Goal: Task Accomplishment & Management: Use online tool/utility

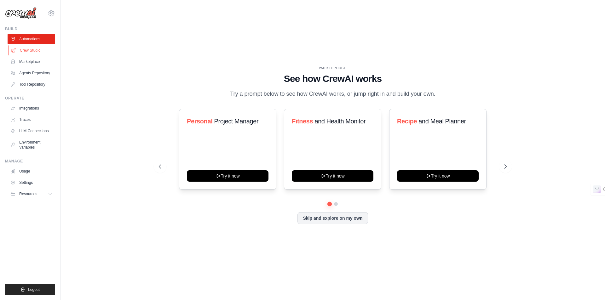
click at [29, 51] on link "Crew Studio" at bounding box center [32, 50] width 48 height 10
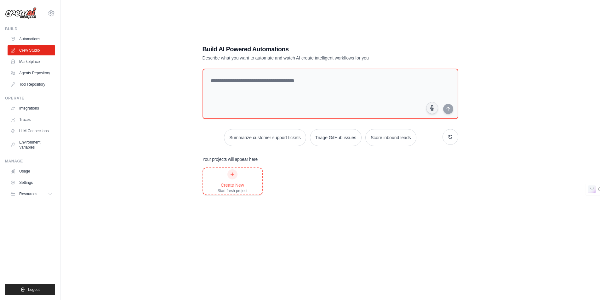
click at [237, 182] on div "Create New" at bounding box center [233, 185] width 30 height 6
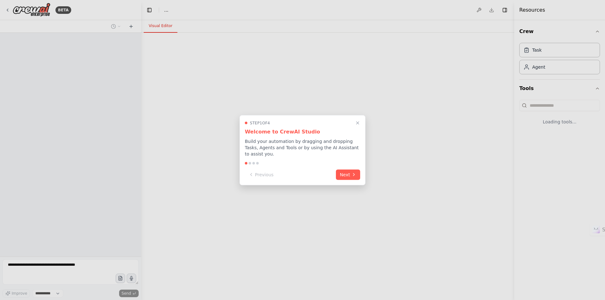
select select "****"
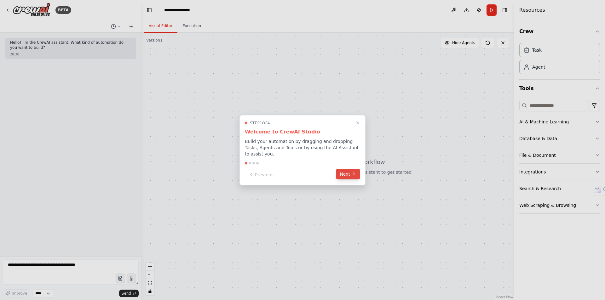
click at [355, 172] on icon at bounding box center [353, 174] width 5 height 5
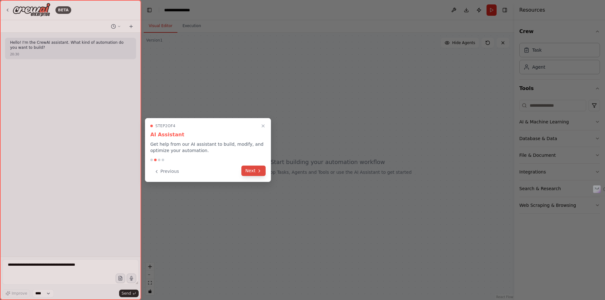
click at [256, 171] on button "Next" at bounding box center [253, 171] width 24 height 10
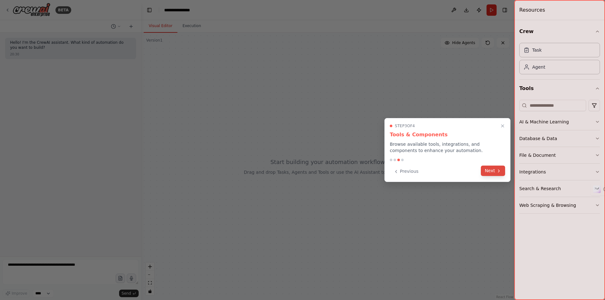
click at [493, 173] on button "Next" at bounding box center [492, 171] width 24 height 10
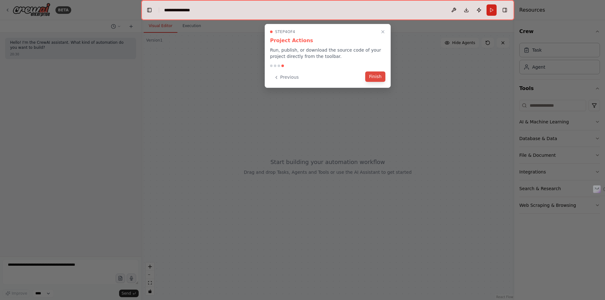
click at [375, 78] on button "Finish" at bounding box center [375, 76] width 20 height 10
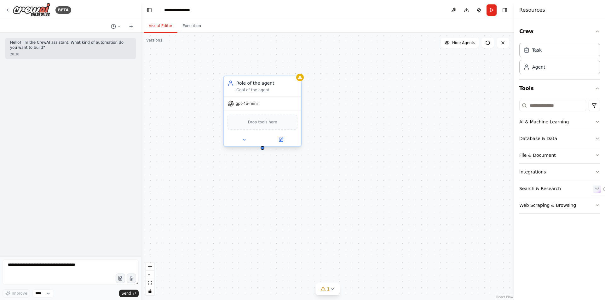
click at [249, 94] on div "Role of the agent Goal of the agent" at bounding box center [262, 86] width 77 height 20
click at [250, 108] on div "gpt-4o-mini" at bounding box center [262, 104] width 77 height 14
click at [283, 144] on div at bounding box center [262, 139] width 77 height 13
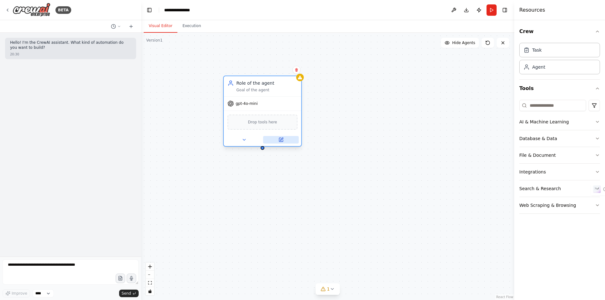
click at [281, 141] on icon at bounding box center [281, 140] width 4 height 4
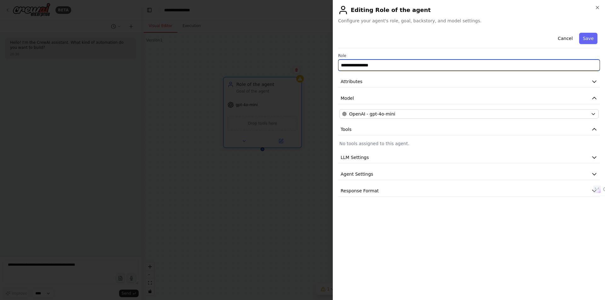
click at [372, 67] on input "**********" at bounding box center [469, 65] width 262 height 11
drag, startPoint x: 381, startPoint y: 65, endPoint x: 340, endPoint y: 67, distance: 40.3
click at [340, 67] on input "**********" at bounding box center [469, 65] width 262 height 11
type input "**********"
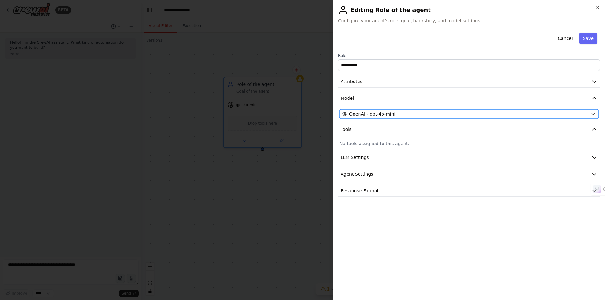
click at [511, 114] on div "OpenAI - gpt-4o-mini" at bounding box center [465, 114] width 246 height 6
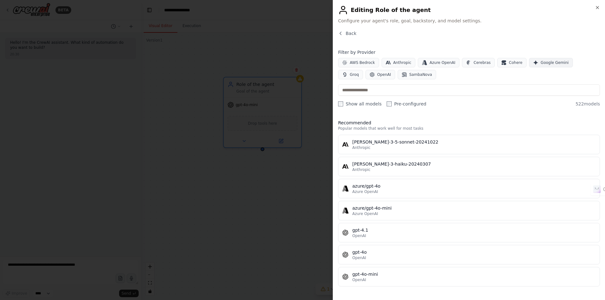
click at [541, 63] on span "Google Gemini" at bounding box center [554, 62] width 28 height 5
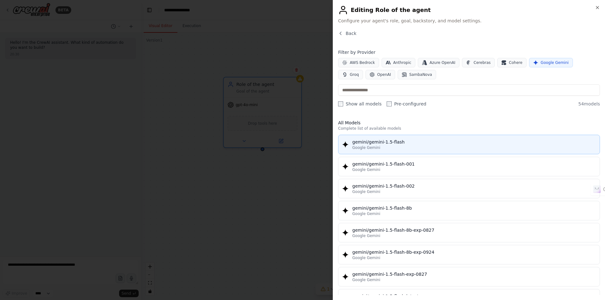
click at [395, 145] on div "gemini/gemini-1.5-flash" at bounding box center [473, 142] width 243 height 6
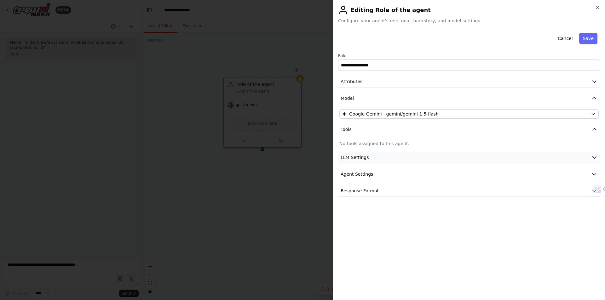
click at [402, 156] on button "LLM Settings" at bounding box center [469, 158] width 262 height 12
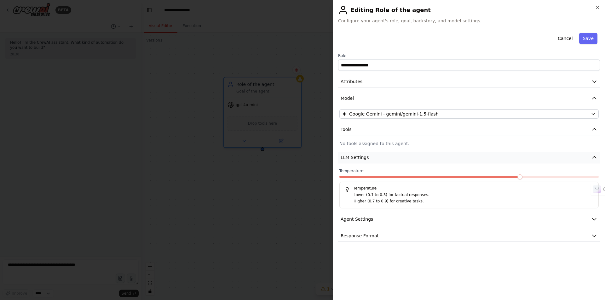
click at [400, 160] on button "LLM Settings" at bounding box center [469, 158] width 262 height 12
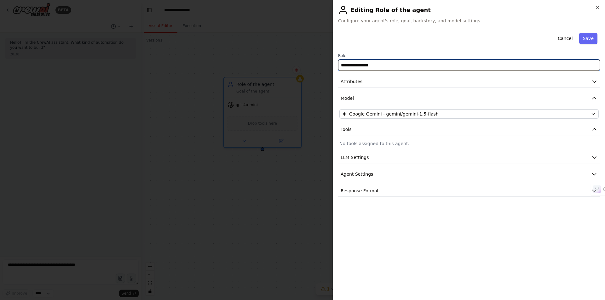
click at [366, 69] on input "**********" at bounding box center [469, 65] width 262 height 11
drag, startPoint x: 387, startPoint y: 65, endPoint x: 338, endPoint y: 65, distance: 49.4
click at [338, 65] on input "**********" at bounding box center [469, 65] width 262 height 11
type input "**********"
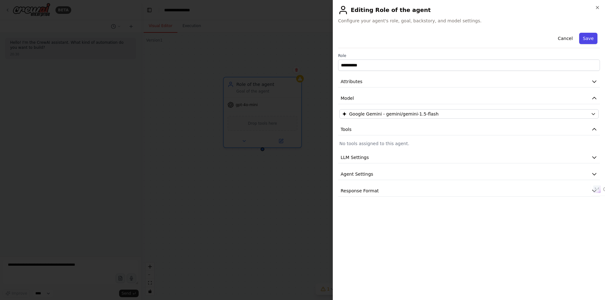
click at [591, 39] on button "Save" at bounding box center [588, 38] width 18 height 11
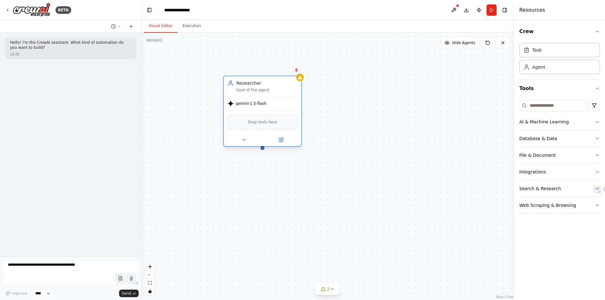
click at [249, 93] on div "Researcher Goal of the agent" at bounding box center [262, 86] width 77 height 20
click at [249, 89] on div "Goal of the agent" at bounding box center [266, 90] width 61 height 5
click at [281, 140] on icon at bounding box center [281, 139] width 3 height 3
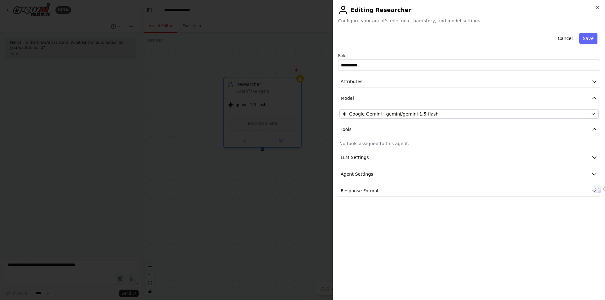
click at [361, 36] on div "Cancel Save" at bounding box center [469, 39] width 262 height 18
click at [381, 37] on div "Cancel Save" at bounding box center [469, 39] width 262 height 18
type textarea "******"
click at [381, 37] on div "Cancel Save" at bounding box center [469, 39] width 262 height 18
click at [367, 25] on div "**********" at bounding box center [468, 150] width 272 height 300
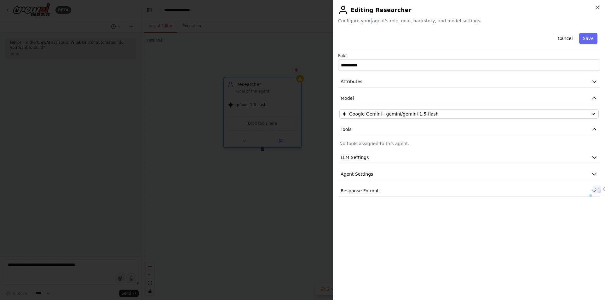
click at [367, 25] on div "**********" at bounding box center [468, 150] width 272 height 300
click at [357, 24] on span "Configure your agent's role, goal, backstory, and model settings." at bounding box center [469, 21] width 262 height 6
click at [371, 176] on button "Agent Settings" at bounding box center [469, 174] width 262 height 12
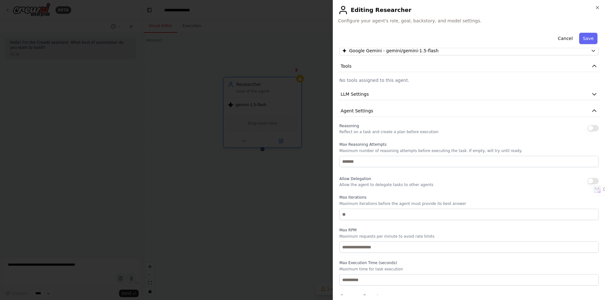
scroll to position [76, 0]
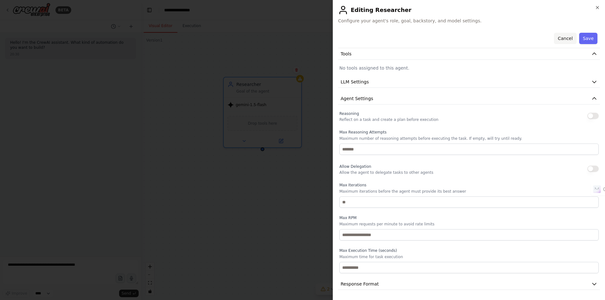
click at [561, 38] on button "Cancel" at bounding box center [565, 38] width 22 height 11
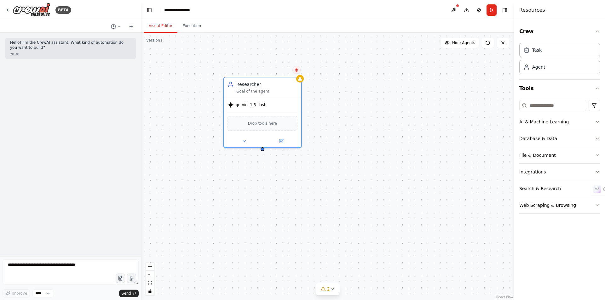
click at [298, 73] on button at bounding box center [296, 70] width 8 height 8
click at [297, 69] on icon at bounding box center [296, 69] width 3 height 3
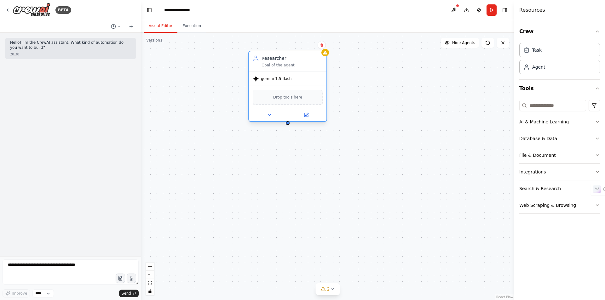
drag, startPoint x: 272, startPoint y: 99, endPoint x: 295, endPoint y: 72, distance: 35.1
click at [295, 72] on div "gemini-1.5-flash" at bounding box center [287, 79] width 77 height 14
click at [322, 45] on icon at bounding box center [321, 44] width 3 height 3
click at [308, 44] on button "Confirm" at bounding box center [304, 45] width 22 height 8
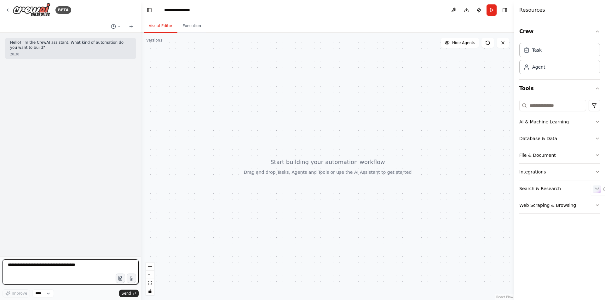
click at [63, 261] on textarea at bounding box center [71, 271] width 136 height 25
paste textarea "**********"
click at [30, 269] on textarea "**********" at bounding box center [71, 271] width 136 height 25
click at [31, 266] on textarea "**********" at bounding box center [71, 271] width 136 height 25
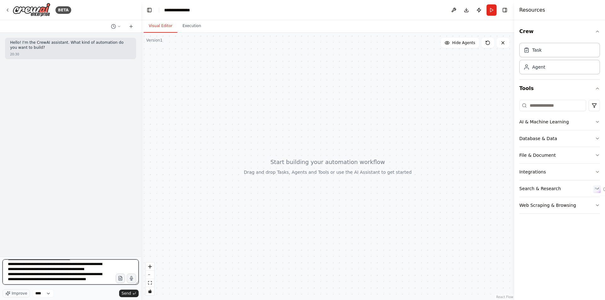
scroll to position [64, 0]
type textarea "**********"
click at [127, 293] on span "Send" at bounding box center [126, 293] width 9 height 5
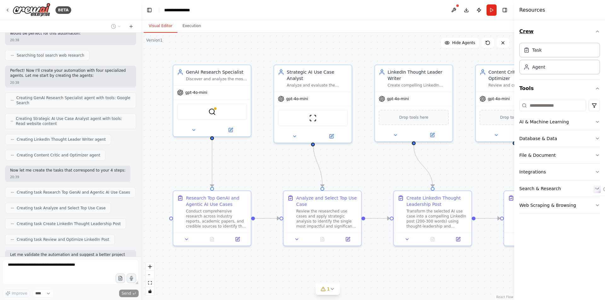
scroll to position [235, 0]
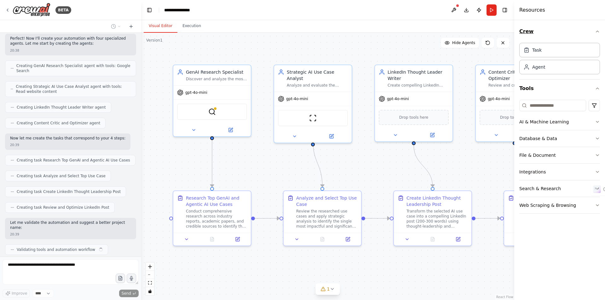
click at [598, 31] on icon "button" at bounding box center [596, 31] width 5 height 5
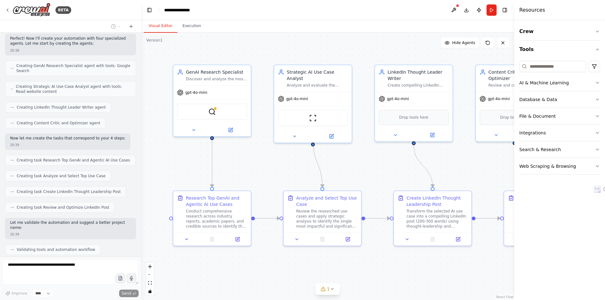
click at [492, 25] on div "Visual Editor Execution" at bounding box center [327, 26] width 373 height 13
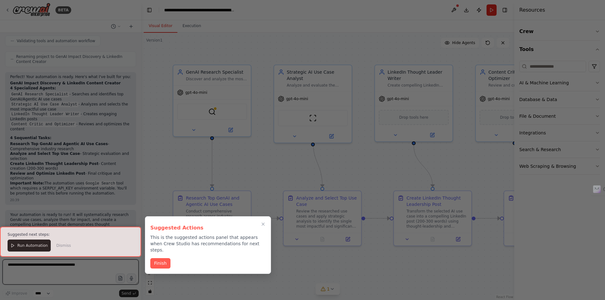
scroll to position [450, 0]
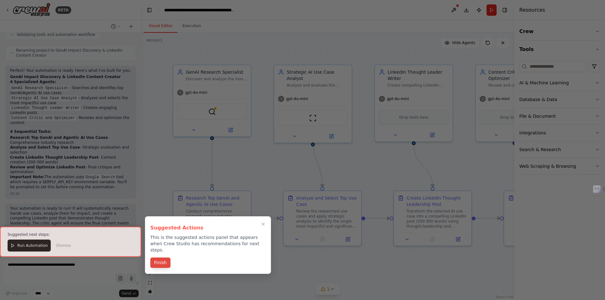
click at [159, 258] on button "Finish" at bounding box center [160, 263] width 20 height 10
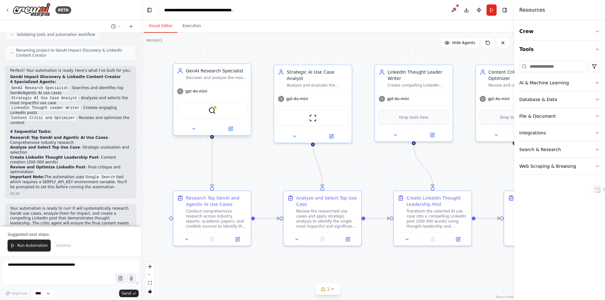
click at [200, 95] on div "gpt-4o-mini" at bounding box center [211, 91] width 77 height 14
click at [230, 130] on icon at bounding box center [231, 129] width 4 height 4
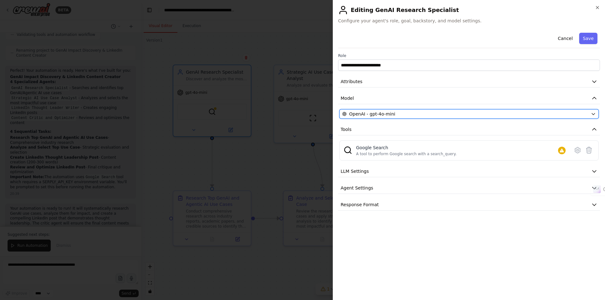
click at [387, 115] on span "OpenAI - gpt-4o-mini" at bounding box center [372, 114] width 46 height 6
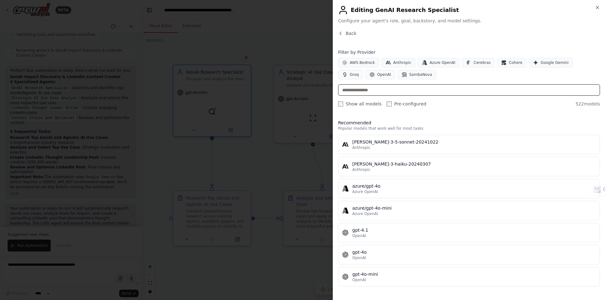
click at [361, 89] on input "text" at bounding box center [469, 89] width 262 height 11
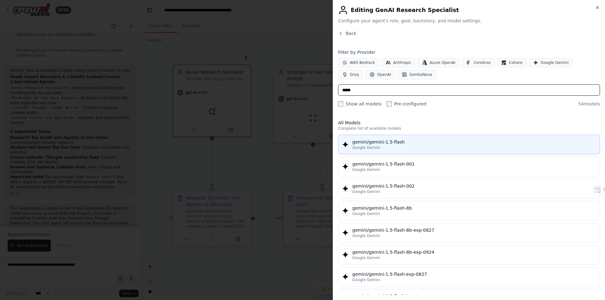
type input "*****"
click at [378, 145] on div "gemini/gemini-1.5-flash" at bounding box center [473, 142] width 243 height 6
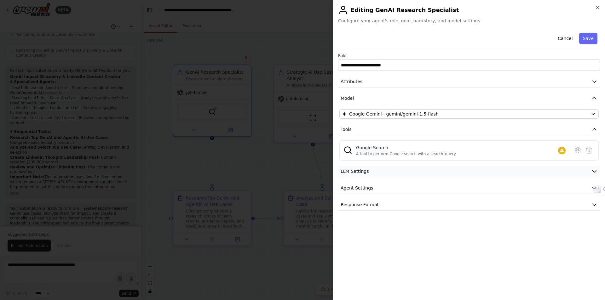
click at [359, 173] on span "LLM Settings" at bounding box center [354, 171] width 28 height 6
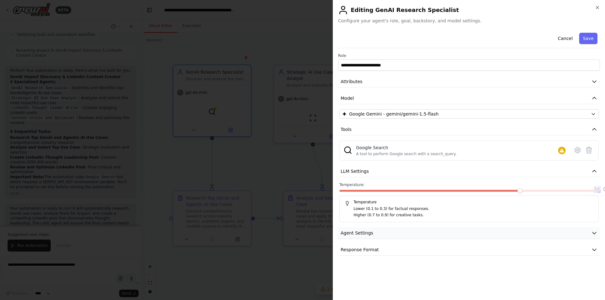
click at [362, 236] on button "Agent Settings" at bounding box center [469, 233] width 262 height 12
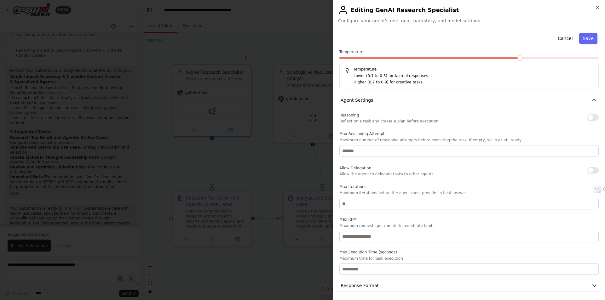
scroll to position [134, 0]
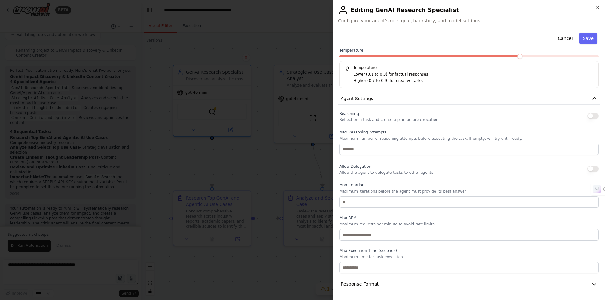
click at [583, 41] on button "Save" at bounding box center [588, 38] width 18 height 11
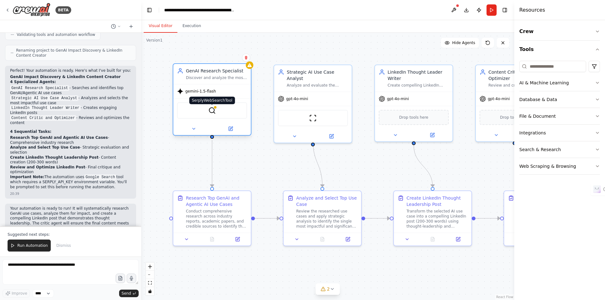
click at [214, 111] on img at bounding box center [212, 111] width 8 height 8
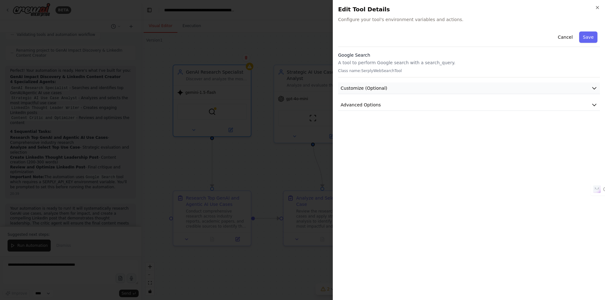
click at [391, 90] on button "Customize (Optional)" at bounding box center [469, 88] width 262 height 12
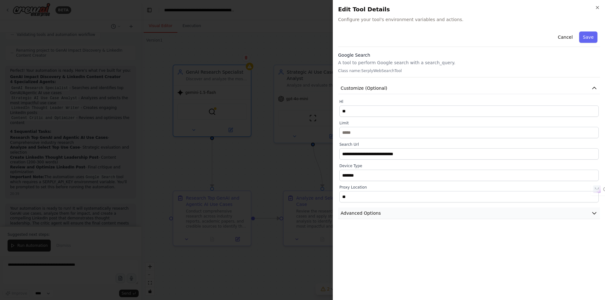
click at [371, 214] on span "Advanced Options" at bounding box center [360, 213] width 40 height 6
click at [369, 72] on p "Class name: SerplyWebSearchTool" at bounding box center [469, 70] width 262 height 5
copy p "SerplyWebSearchTool"
click at [569, 37] on button "Cancel" at bounding box center [565, 36] width 22 height 11
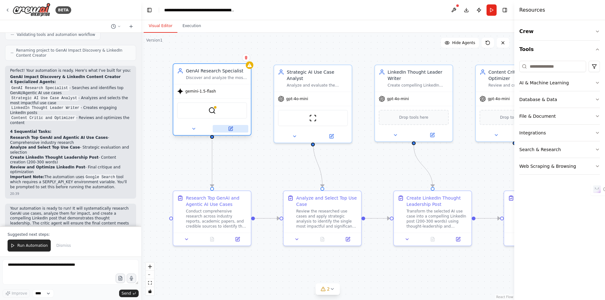
click at [231, 131] on icon at bounding box center [231, 129] width 4 height 4
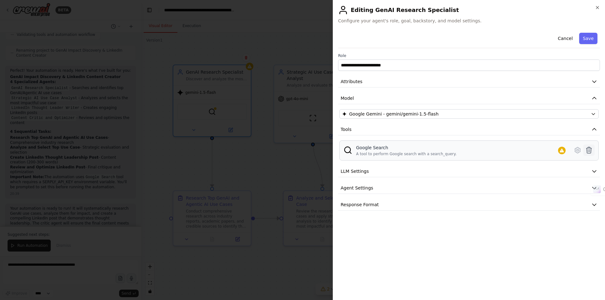
click at [589, 151] on icon at bounding box center [588, 150] width 5 height 6
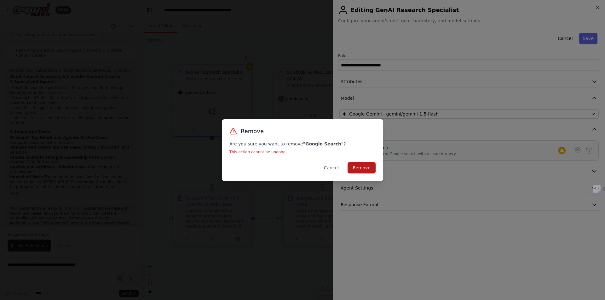
click at [365, 168] on button "Remove" at bounding box center [361, 167] width 28 height 11
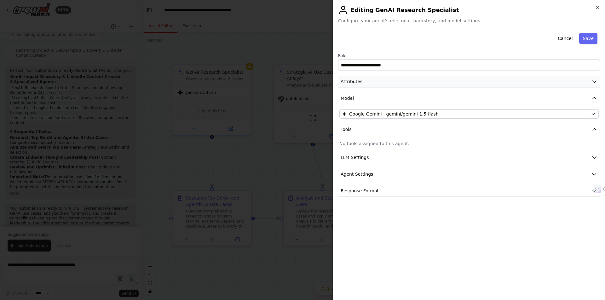
click at [352, 82] on span "Attributes" at bounding box center [351, 81] width 22 height 6
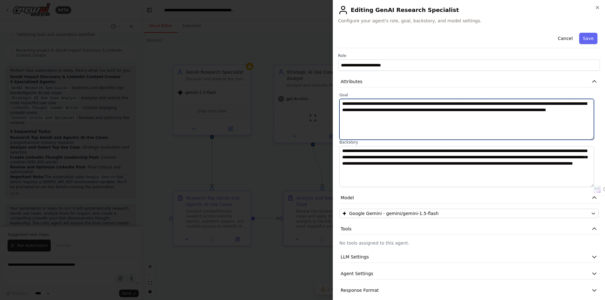
click at [445, 111] on textarea "**********" at bounding box center [466, 119] width 254 height 41
click at [395, 111] on textarea "**********" at bounding box center [466, 119] width 254 height 41
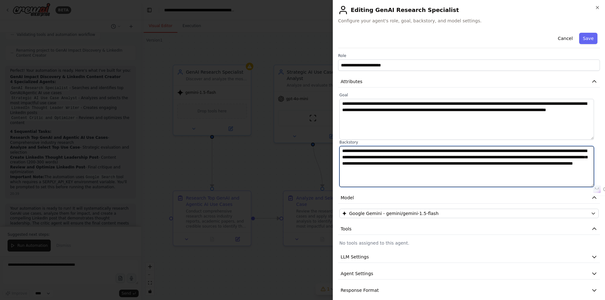
click at [437, 153] on textarea "**********" at bounding box center [466, 166] width 254 height 41
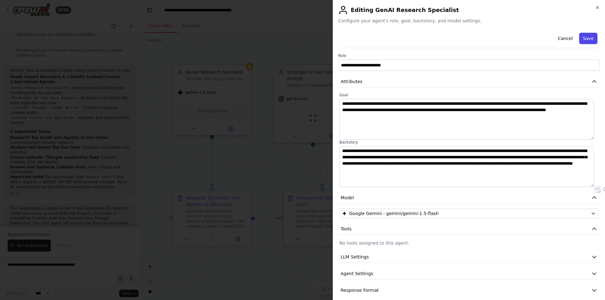
click at [585, 38] on button "Save" at bounding box center [588, 38] width 18 height 11
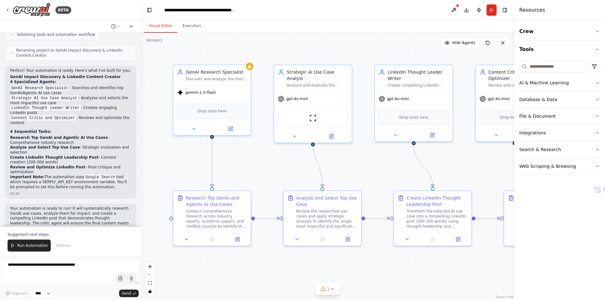
click at [253, 68] on div ".deletable-edge-delete-btn { width: 20px; height: 20px; border: 0px solid #ffff…" at bounding box center [327, 166] width 373 height 267
click at [230, 127] on icon at bounding box center [231, 126] width 3 height 3
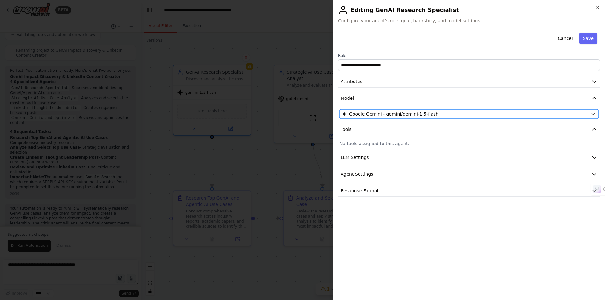
click at [593, 114] on icon "button" at bounding box center [592, 113] width 5 height 5
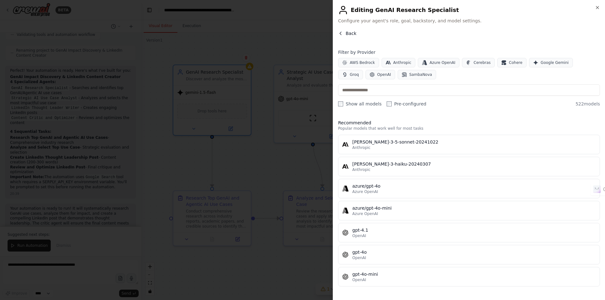
click at [349, 32] on span "Back" at bounding box center [350, 33] width 11 height 6
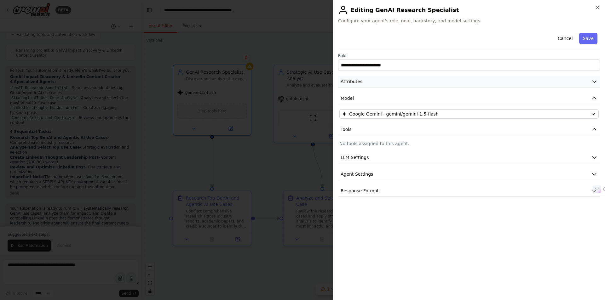
click at [367, 81] on button "Attributes" at bounding box center [469, 82] width 262 height 12
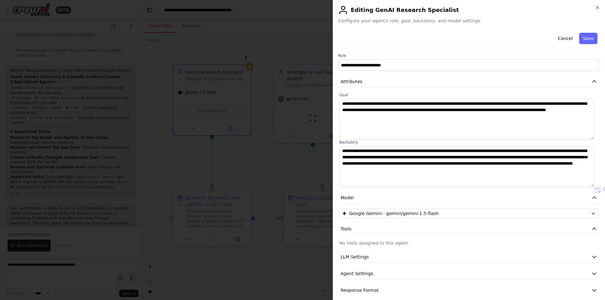
scroll to position [6, 0]
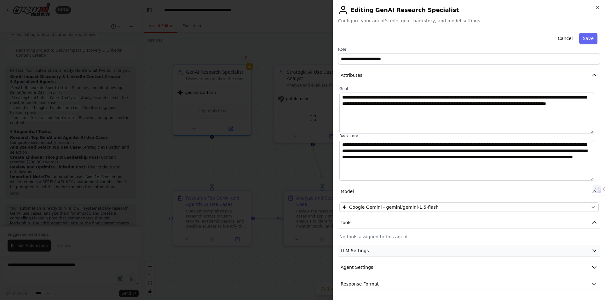
click at [591, 252] on icon "button" at bounding box center [594, 250] width 6 height 6
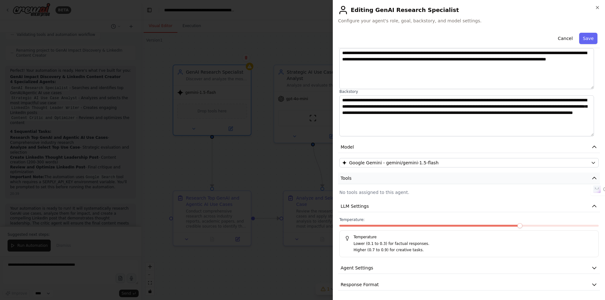
scroll to position [51, 0]
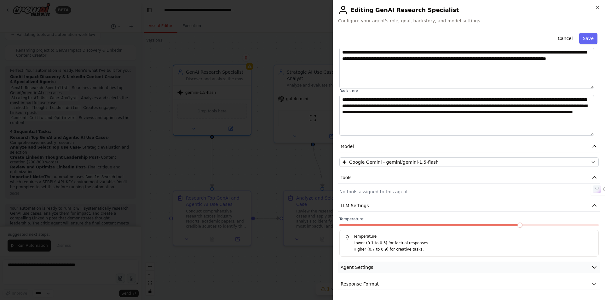
click at [591, 268] on icon "button" at bounding box center [594, 267] width 6 height 6
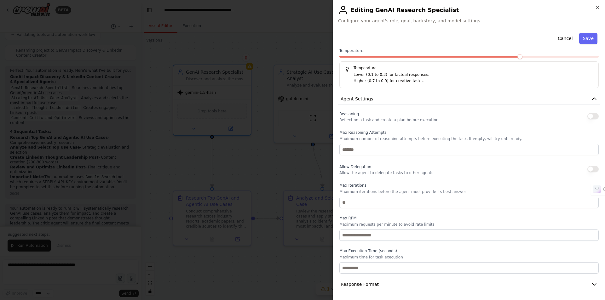
scroll to position [220, 0]
click at [591, 284] on icon "button" at bounding box center [594, 284] width 6 height 6
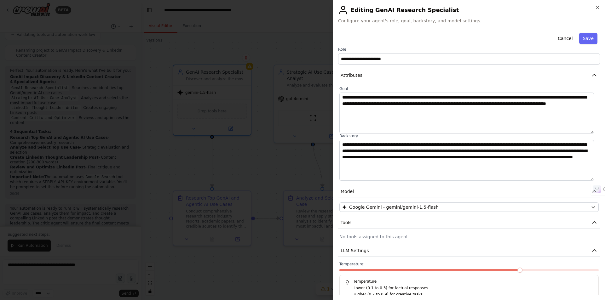
scroll to position [0, 0]
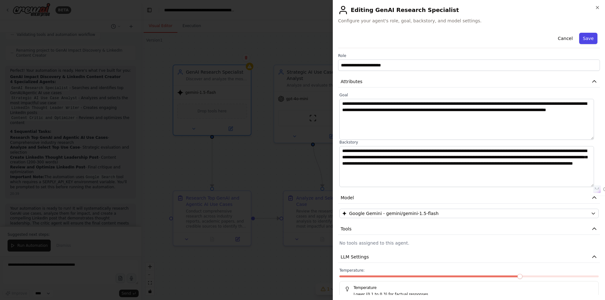
click at [581, 39] on button "Save" at bounding box center [588, 38] width 18 height 11
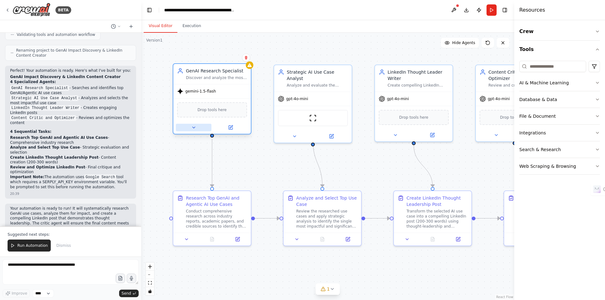
click at [194, 129] on icon at bounding box center [193, 127] width 5 height 5
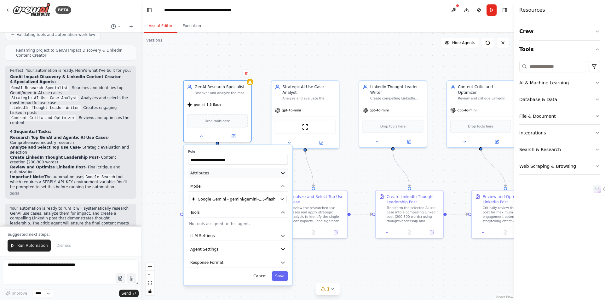
click at [213, 174] on button "Attributes" at bounding box center [238, 173] width 100 height 10
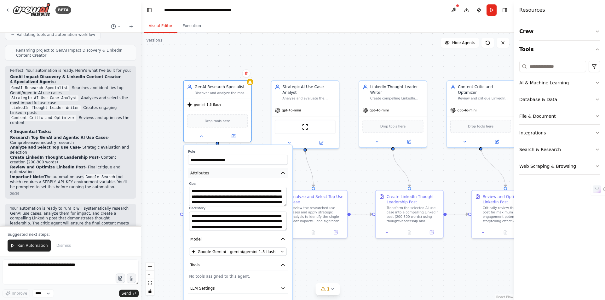
click at [215, 175] on button "Attributes" at bounding box center [238, 173] width 100 height 10
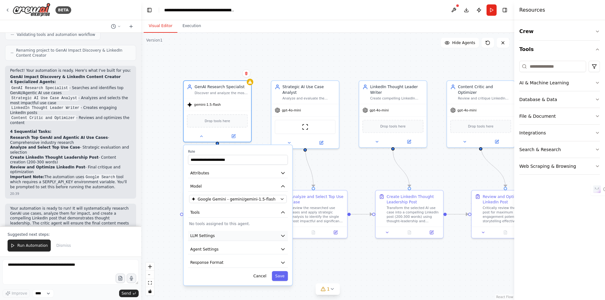
click at [217, 238] on button "LLM Settings" at bounding box center [238, 236] width 100 height 10
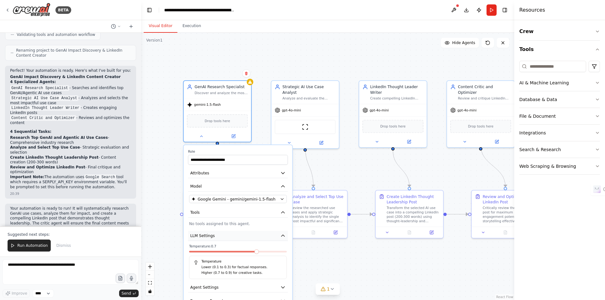
click at [217, 238] on button "LLM Settings" at bounding box center [238, 236] width 100 height 10
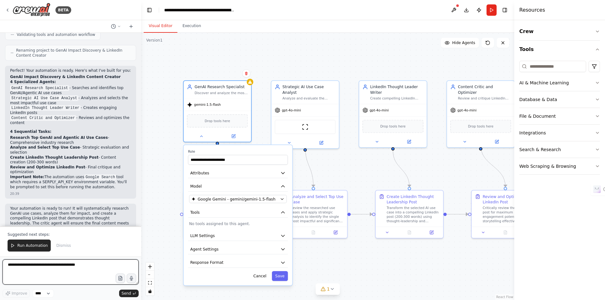
click at [65, 266] on textarea at bounding box center [71, 271] width 136 height 25
type textarea "**********"
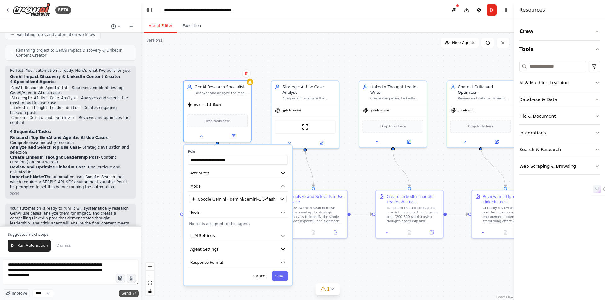
click at [128, 293] on span "Send" at bounding box center [126, 293] width 9 height 5
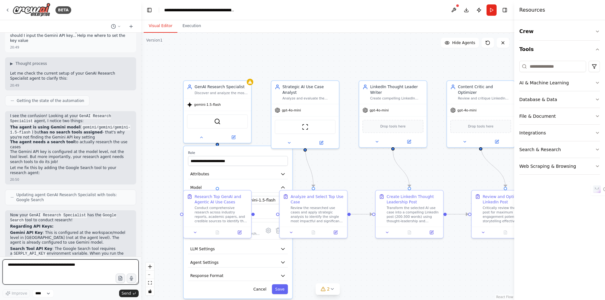
scroll to position [680, 0]
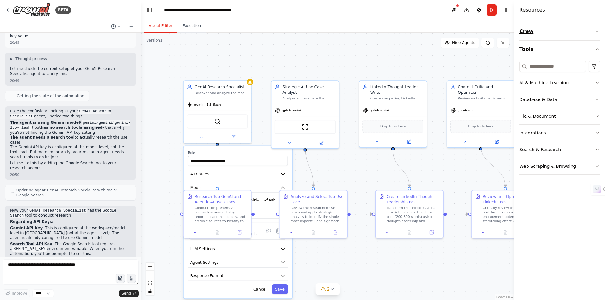
click at [595, 30] on icon "button" at bounding box center [596, 31] width 5 height 5
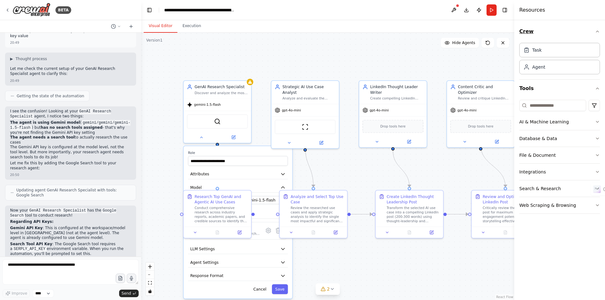
click at [595, 30] on icon "button" at bounding box center [596, 31] width 5 height 5
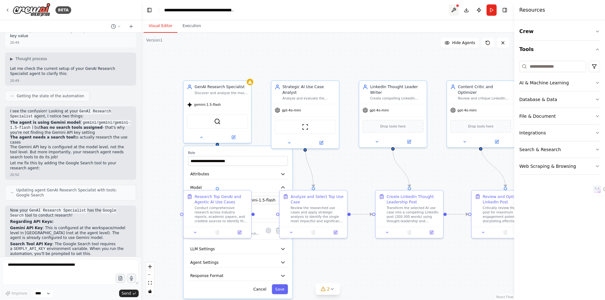
click at [452, 10] on button at bounding box center [453, 9] width 10 height 11
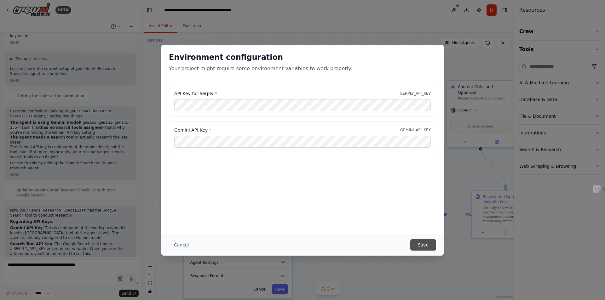
click at [423, 246] on button "Save" at bounding box center [423, 244] width 26 height 11
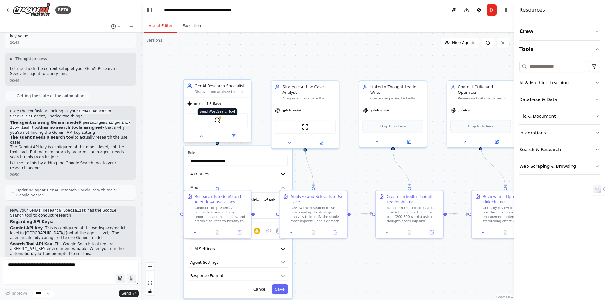
click at [216, 120] on img at bounding box center [217, 120] width 7 height 7
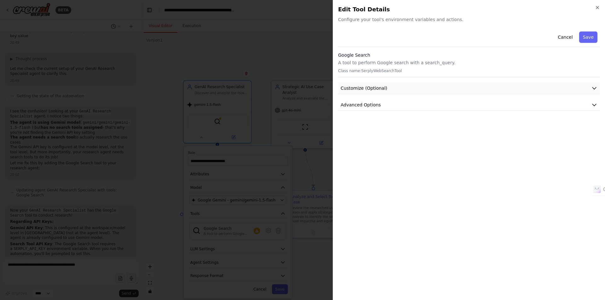
click at [394, 88] on button "Customize (Optional)" at bounding box center [469, 88] width 262 height 12
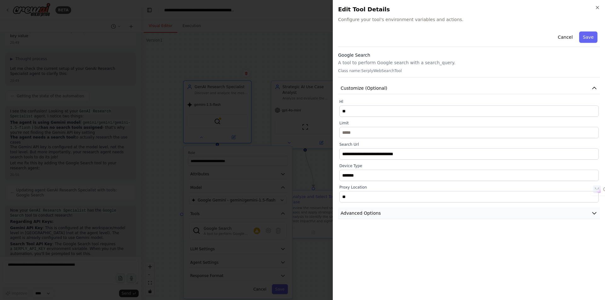
click at [366, 214] on span "Advanced Options" at bounding box center [360, 213] width 40 height 6
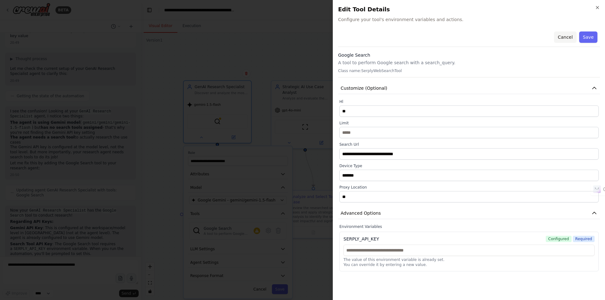
click at [568, 35] on button "Cancel" at bounding box center [565, 36] width 22 height 11
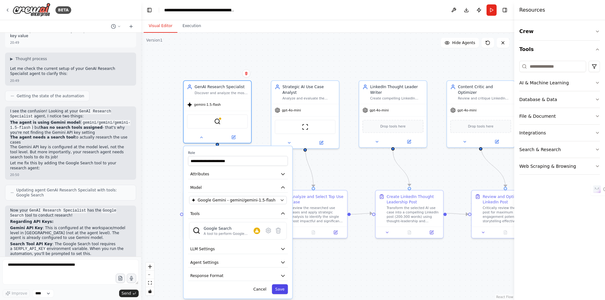
click at [278, 291] on button "Save" at bounding box center [280, 289] width 16 height 10
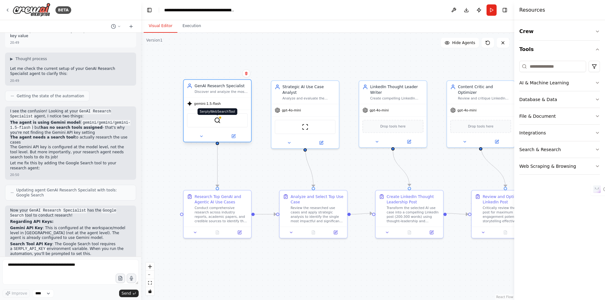
click at [218, 120] on img at bounding box center [217, 120] width 7 height 7
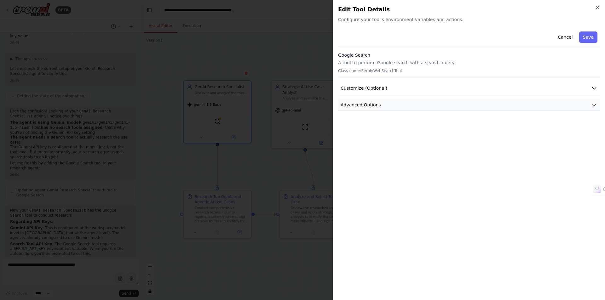
click at [387, 106] on button "Advanced Options" at bounding box center [469, 105] width 262 height 12
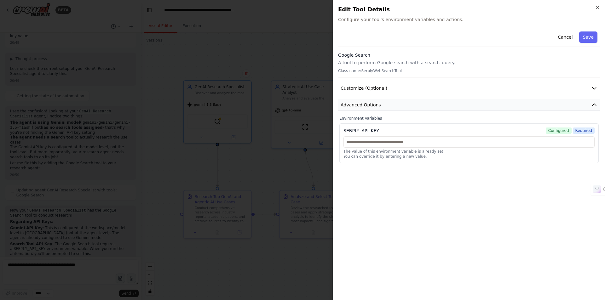
click at [387, 106] on button "Advanced Options" at bounding box center [469, 105] width 262 height 12
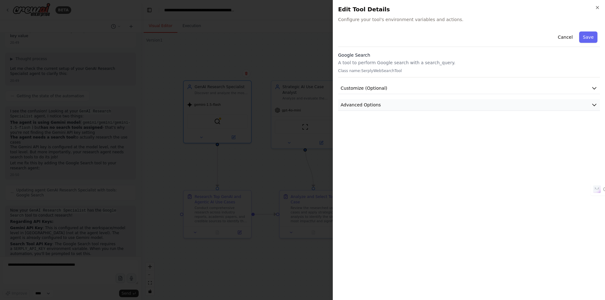
click at [387, 106] on button "Advanced Options" at bounding box center [469, 105] width 262 height 12
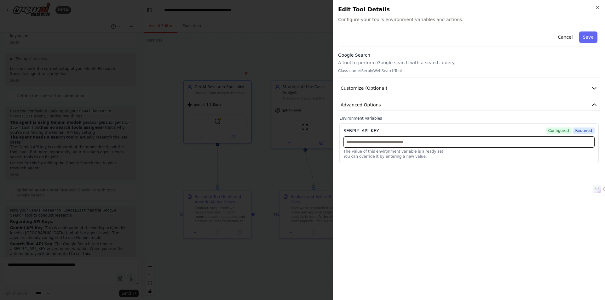
click at [362, 144] on input "text" at bounding box center [468, 141] width 251 height 11
paste input "**********"
type input "**********"
click at [586, 38] on button "Save" at bounding box center [588, 36] width 18 height 11
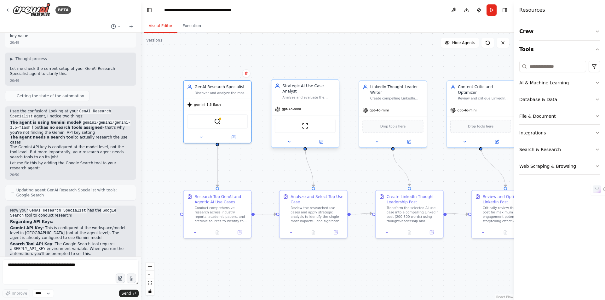
click at [293, 108] on div "gpt-4o-mini" at bounding box center [304, 109] width 67 height 12
click at [322, 140] on icon at bounding box center [320, 141] width 3 height 3
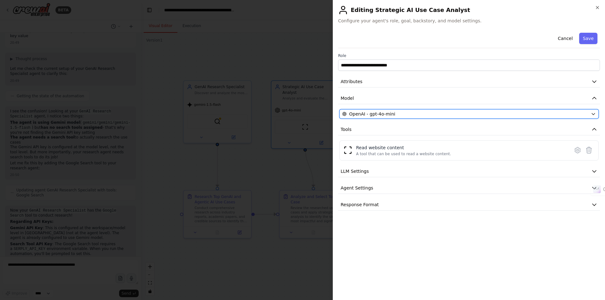
click at [398, 112] on div "OpenAI - gpt-4o-mini" at bounding box center [465, 114] width 246 height 6
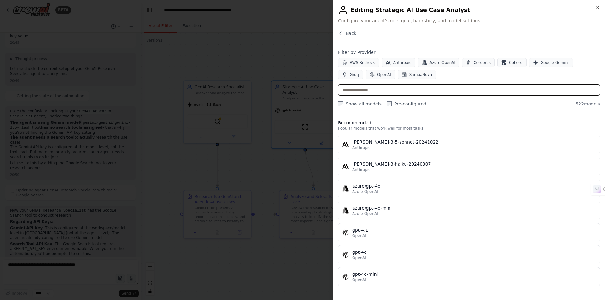
click at [359, 89] on input "text" at bounding box center [469, 89] width 262 height 11
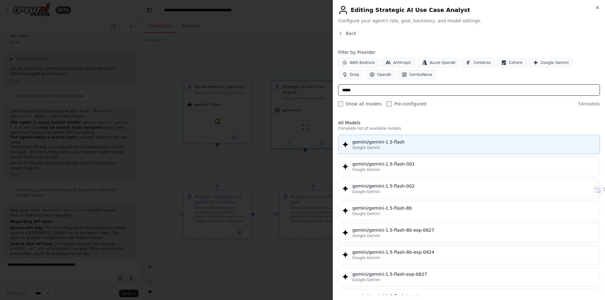
type input "*****"
click at [374, 141] on div "gemini/gemini-1.5-flash" at bounding box center [473, 142] width 243 height 6
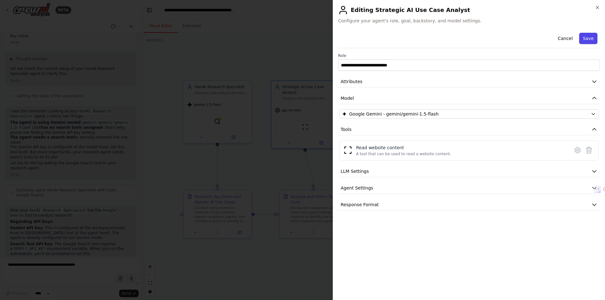
click at [589, 39] on button "Save" at bounding box center [588, 38] width 18 height 11
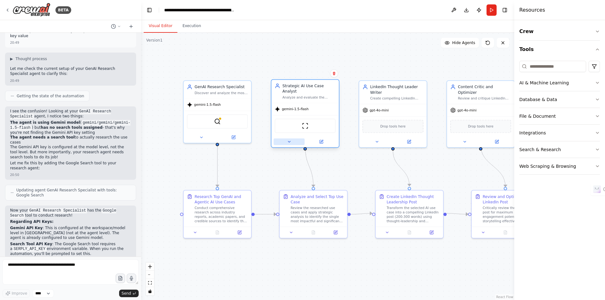
click at [288, 139] on icon at bounding box center [289, 141] width 4 height 4
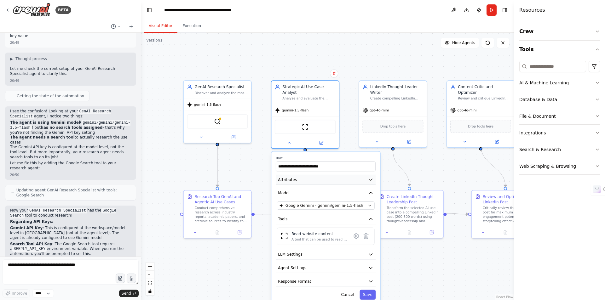
click at [316, 175] on button "Attributes" at bounding box center [325, 180] width 100 height 10
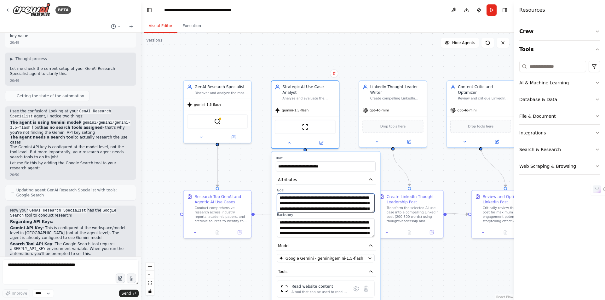
click at [325, 203] on textarea "**********" at bounding box center [326, 203] width 98 height 19
click at [350, 203] on textarea "**********" at bounding box center [326, 203] width 98 height 19
click at [328, 222] on textarea "**********" at bounding box center [326, 227] width 98 height 19
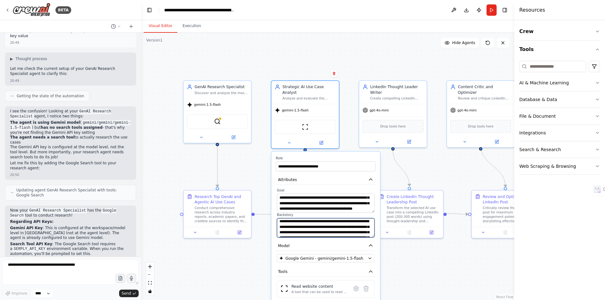
scroll to position [1, 0]
click at [389, 170] on div ".deletable-edge-delete-btn { width: 20px; height: 20px; border: 0px solid #ffff…" at bounding box center [327, 166] width 373 height 267
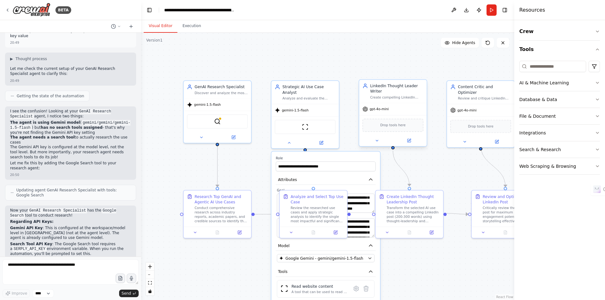
click at [379, 111] on span "gpt-4o-mini" at bounding box center [378, 109] width 19 height 4
click at [410, 142] on icon at bounding box center [408, 140] width 3 height 3
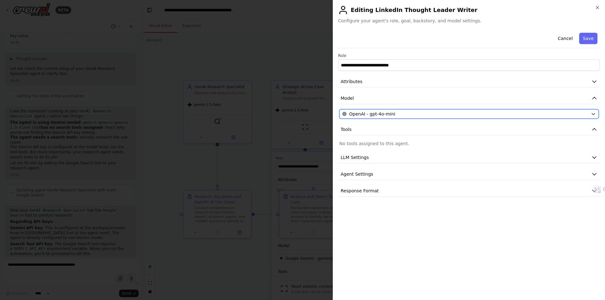
click at [402, 113] on div "OpenAI - gpt-4o-mini" at bounding box center [465, 114] width 246 height 6
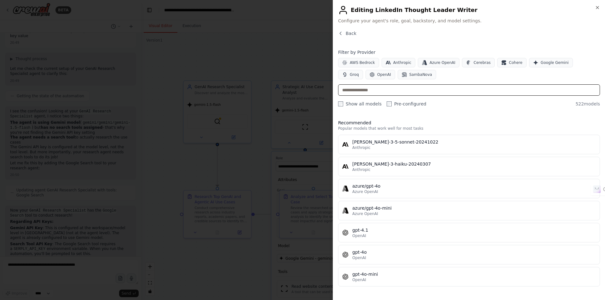
click at [355, 90] on input "text" at bounding box center [469, 89] width 262 height 11
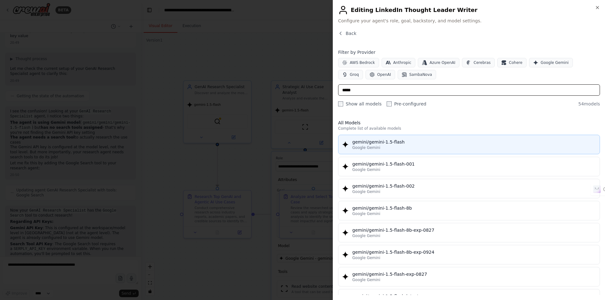
type input "*****"
click at [390, 145] on div "gemini/gemini-1.5-flash" at bounding box center [473, 142] width 243 height 6
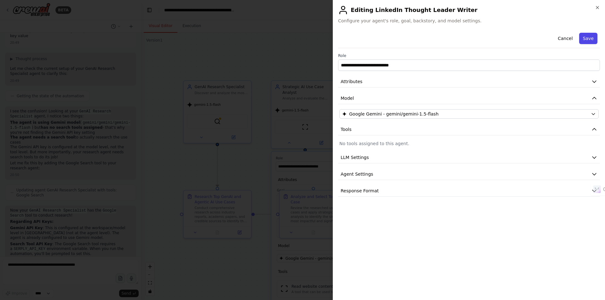
click at [593, 38] on button "Save" at bounding box center [588, 38] width 18 height 11
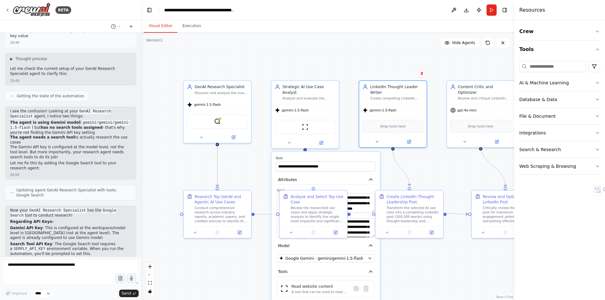
click at [420, 262] on div ".deletable-edge-delete-btn { width: 20px; height: 20px; border: 0px solid #ffff…" at bounding box center [327, 166] width 373 height 267
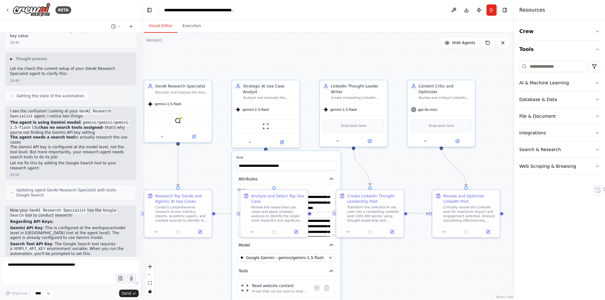
drag, startPoint x: 445, startPoint y: 275, endPoint x: 406, endPoint y: 274, distance: 39.4
click at [406, 274] on div ".deletable-edge-delete-btn { width: 20px; height: 20px; border: 0px solid #ffff…" at bounding box center [327, 166] width 373 height 267
click at [427, 108] on div "gpt-4o-mini" at bounding box center [440, 108] width 67 height 12
click at [426, 138] on icon at bounding box center [425, 140] width 4 height 4
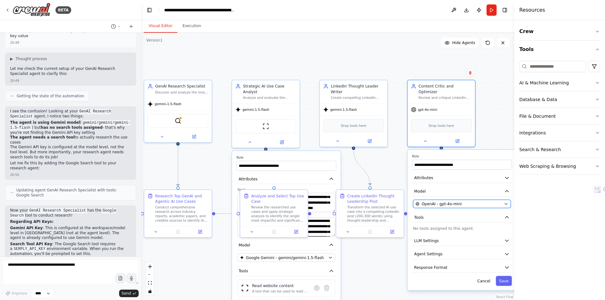
click at [451, 201] on span "OpenAI - gpt-4o-mini" at bounding box center [441, 203] width 40 height 5
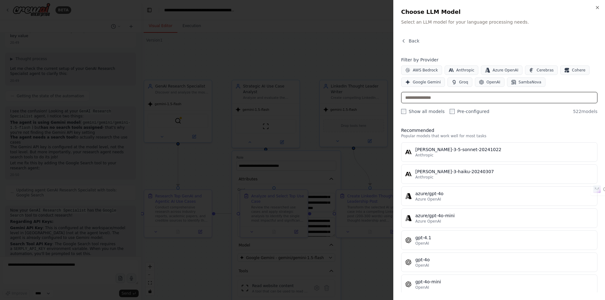
click at [419, 99] on input "text" at bounding box center [499, 97] width 196 height 11
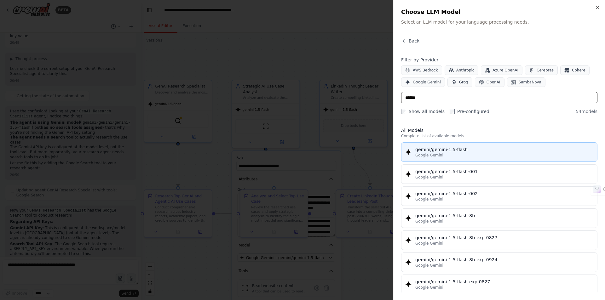
type input "******"
click at [443, 155] on div "Google Gemini" at bounding box center [504, 155] width 178 height 5
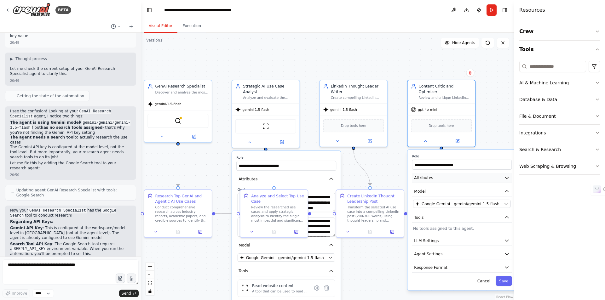
click at [436, 173] on button "Attributes" at bounding box center [462, 178] width 100 height 10
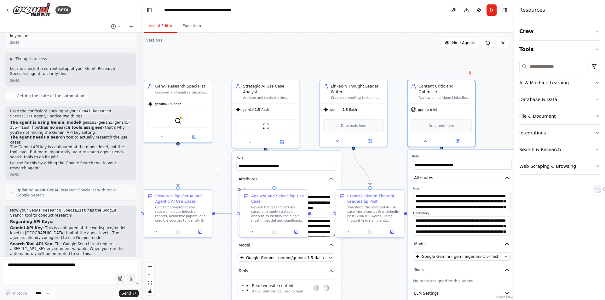
click at [387, 263] on div ".deletable-edge-delete-btn { width: 20px; height: 20px; border: 0px solid #ffff…" at bounding box center [327, 166] width 373 height 267
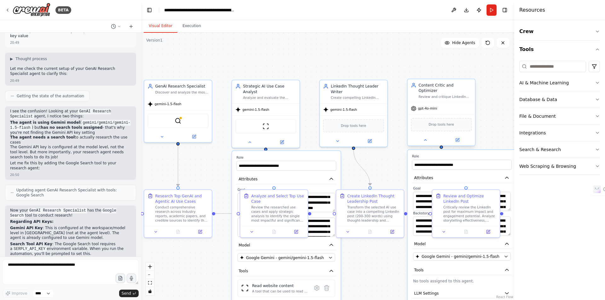
click at [427, 139] on div at bounding box center [440, 139] width 67 height 11
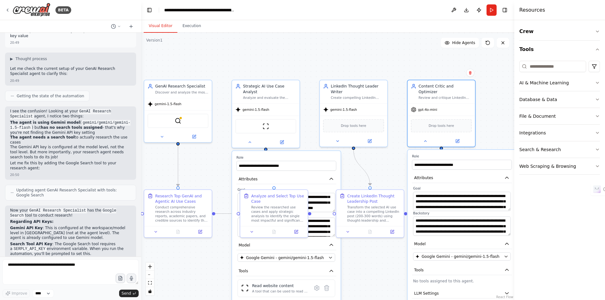
click at [493, 121] on div ".deletable-edge-delete-btn { width: 20px; height: 20px; border: 0px solid #ffff…" at bounding box center [327, 166] width 373 height 267
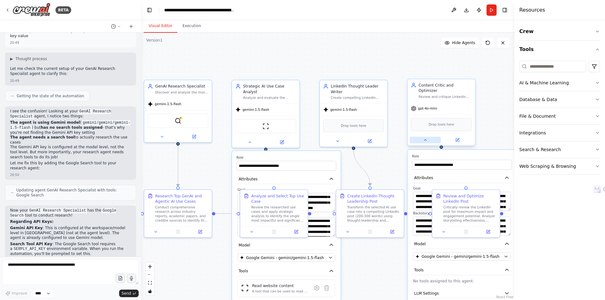
click at [425, 138] on icon at bounding box center [425, 140] width 4 height 4
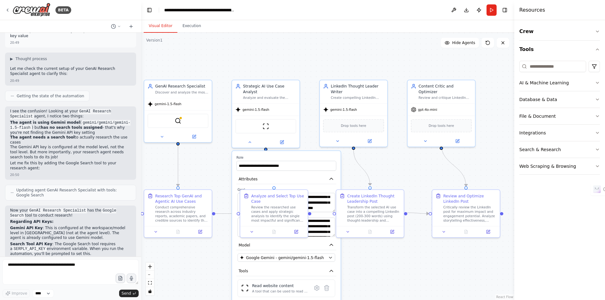
click at [379, 163] on div ".deletable-edge-delete-btn { width: 20px; height: 20px; border: 0px solid #ffff…" at bounding box center [327, 166] width 373 height 267
click at [307, 138] on div ".deletable-edge-delete-btn { width: 20px; height: 20px; border: 0px solid #ffff…" at bounding box center [327, 166] width 373 height 267
click at [252, 138] on button at bounding box center [249, 141] width 31 height 7
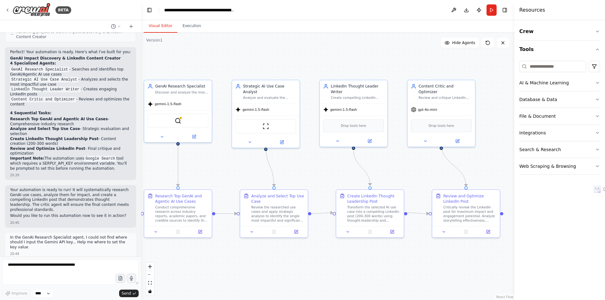
scroll to position [472, 0]
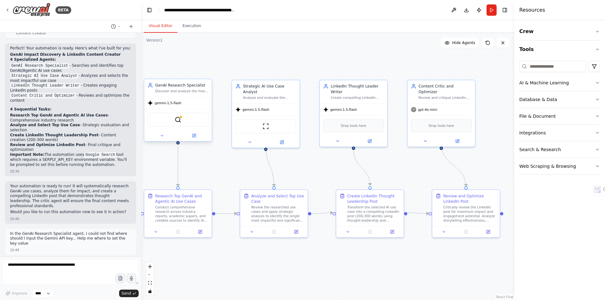
click at [198, 117] on div "SerplyWebSearchTool" at bounding box center [177, 120] width 61 height 14
drag, startPoint x: 206, startPoint y: 110, endPoint x: 37, endPoint y: 267, distance: 230.1
click at [37, 267] on textarea at bounding box center [71, 271] width 136 height 25
click at [42, 269] on textarea at bounding box center [71, 271] width 136 height 25
type textarea "*"
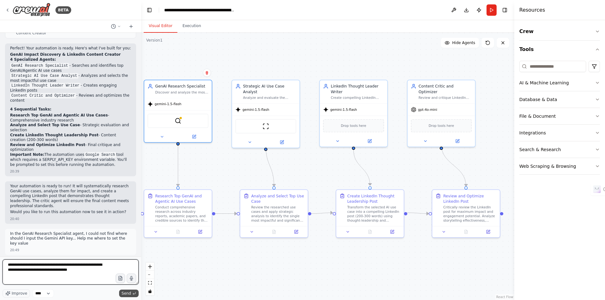
type textarea "**********"
click at [127, 292] on span "Send" at bounding box center [126, 293] width 9 height 5
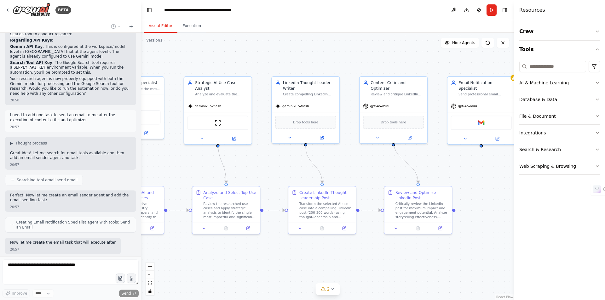
scroll to position [866, 0]
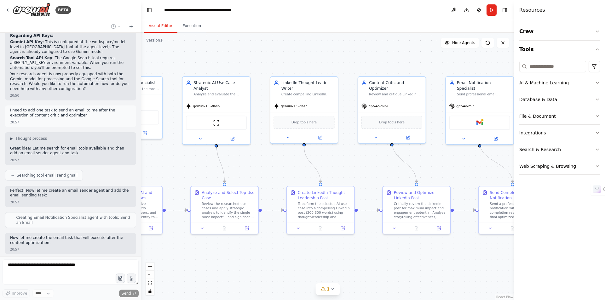
drag, startPoint x: 426, startPoint y: 175, endPoint x: 376, endPoint y: 171, distance: 49.6
click at [376, 171] on div ".deletable-edge-delete-btn { width: 20px; height: 20px; border: 0px solid #ffff…" at bounding box center [327, 166] width 373 height 267
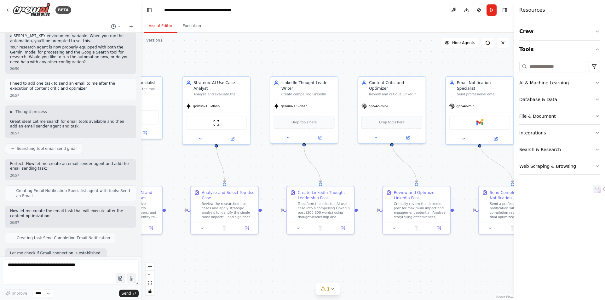
scroll to position [925, 0]
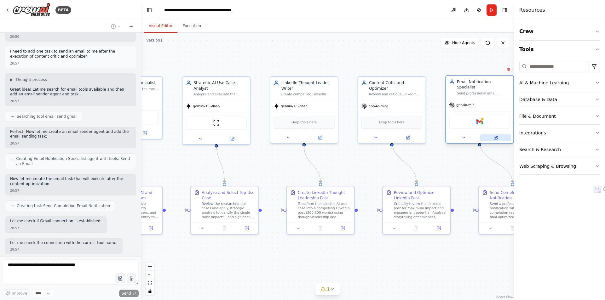
click at [494, 136] on icon at bounding box center [495, 137] width 3 height 3
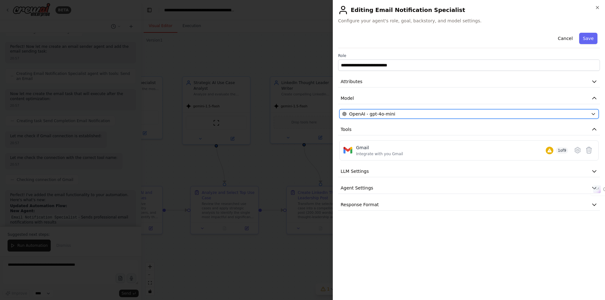
click at [375, 113] on span "OpenAI - gpt-4o-mini" at bounding box center [372, 114] width 46 height 6
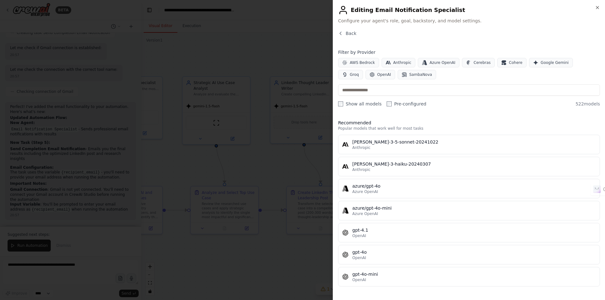
scroll to position [1104, 0]
click at [368, 91] on input "text" at bounding box center [469, 89] width 262 height 11
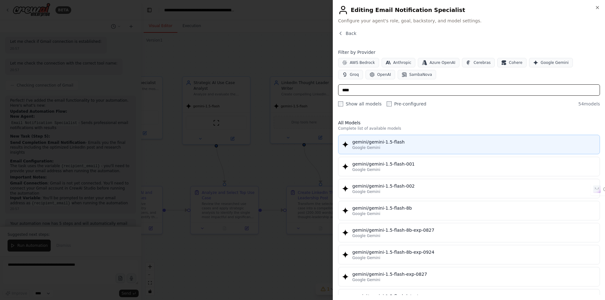
type input "****"
click at [374, 144] on div "gemini/gemini-1.5-flash" at bounding box center [473, 142] width 243 height 6
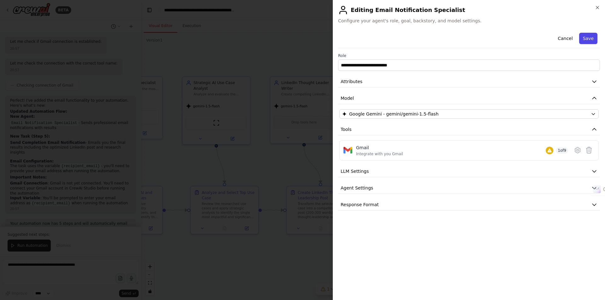
click at [592, 40] on button "Save" at bounding box center [588, 38] width 18 height 11
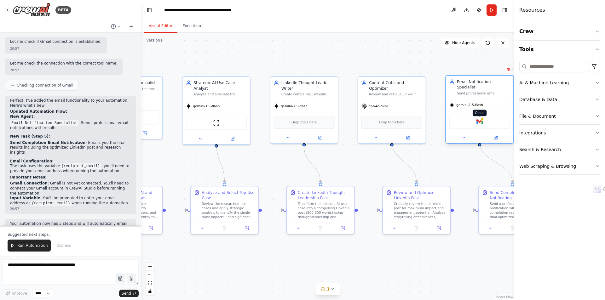
click at [480, 118] on img at bounding box center [479, 121] width 7 height 7
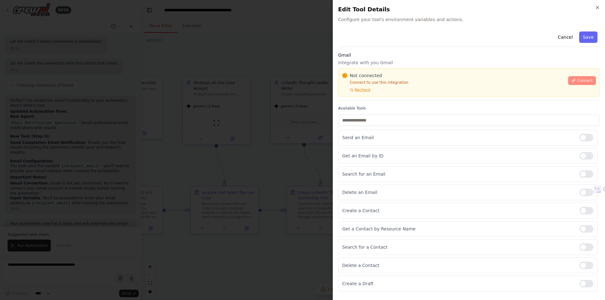
click at [580, 82] on span "Connect" at bounding box center [585, 80] width 16 height 5
click at [372, 95] on div "Not connected Connect to use this integration Recheck Connect" at bounding box center [469, 82] width 262 height 28
click at [368, 99] on div "Gmail Integrate with you Gmail Not connected Connect to use this integration Re…" at bounding box center [469, 76] width 262 height 49
click at [383, 96] on div "Gmail Integrate with you Gmail Not connected Connect to use this integration Re…" at bounding box center [469, 76] width 262 height 49
click at [361, 96] on div "Not connected Connect to use this integration Recheck Connect" at bounding box center [469, 82] width 262 height 28
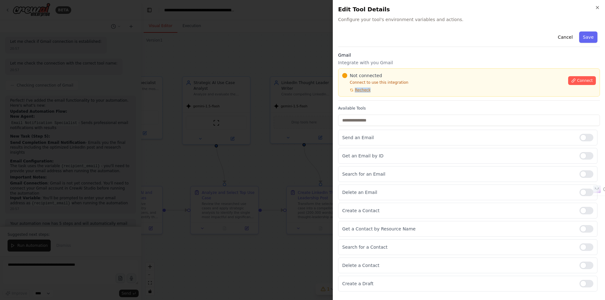
click at [361, 96] on div "Not connected Connect to use this integration Recheck Connect" at bounding box center [469, 82] width 262 height 28
click at [255, 126] on div at bounding box center [302, 150] width 605 height 300
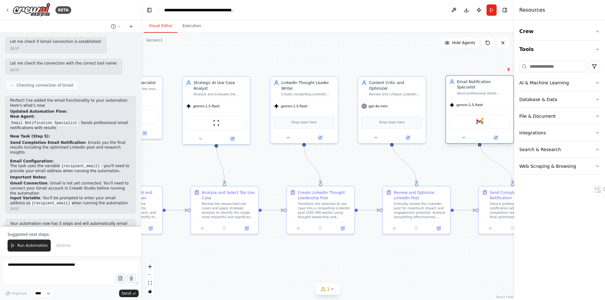
click at [463, 115] on div "Gmail" at bounding box center [479, 122] width 61 height 14
click at [88, 270] on textarea at bounding box center [71, 271] width 136 height 25
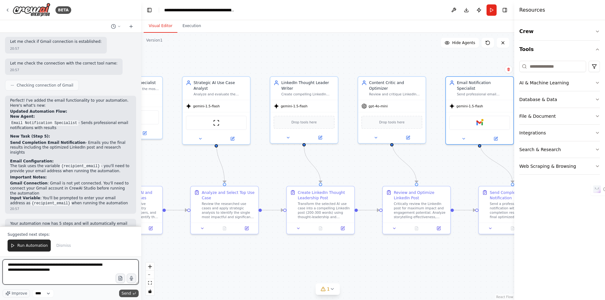
type textarea "**********"
click at [127, 292] on span "Send" at bounding box center [126, 293] width 9 height 5
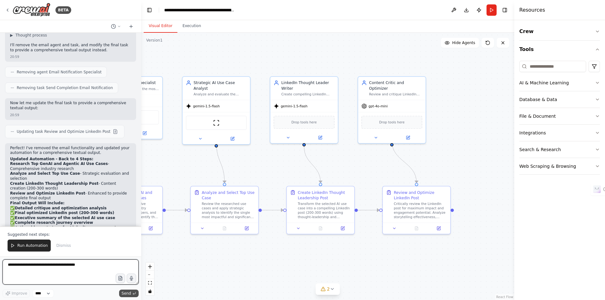
scroll to position [1377, 0]
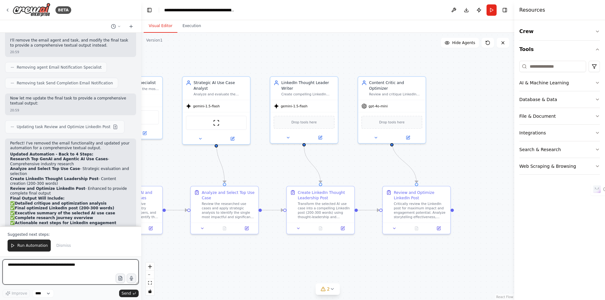
click at [27, 268] on textarea at bounding box center [71, 271] width 136 height 25
type textarea "**********"
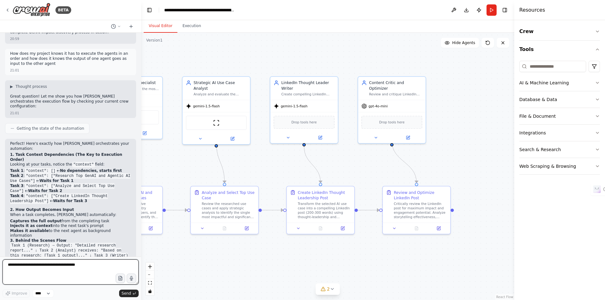
scroll to position [1605, 0]
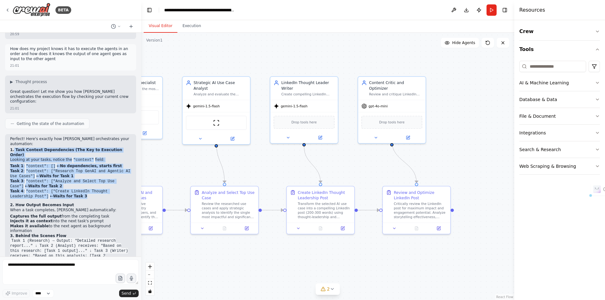
drag, startPoint x: 14, startPoint y: 97, endPoint x: 77, endPoint y: 135, distance: 74.6
click at [77, 137] on div "Perfect! Here's exactly how CrewAI orchestrates your automation: 1. Task Contex…" at bounding box center [70, 232] width 121 height 191
copy div "Task Context Dependencies (The Key to Execution Order) Looking at your tasks, n…"
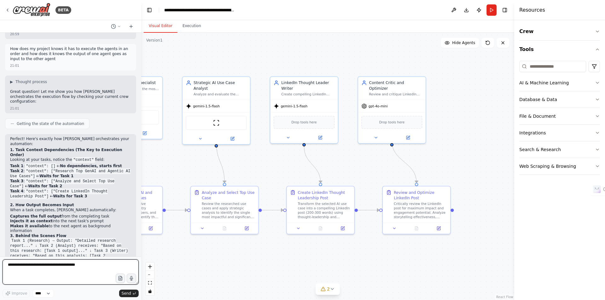
click at [47, 265] on textarea at bounding box center [71, 271] width 136 height 25
paste textarea "**********"
type textarea "**********"
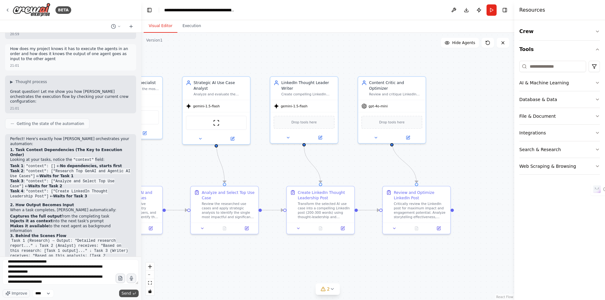
click at [126, 292] on span "Send" at bounding box center [126, 293] width 9 height 5
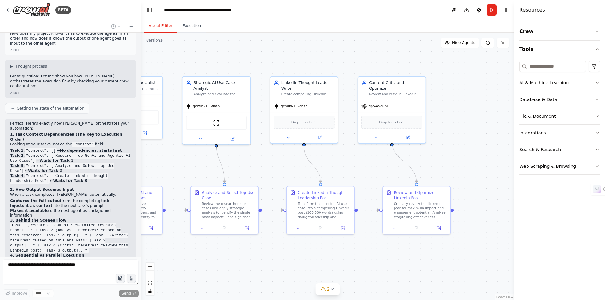
scroll to position [1673, 0]
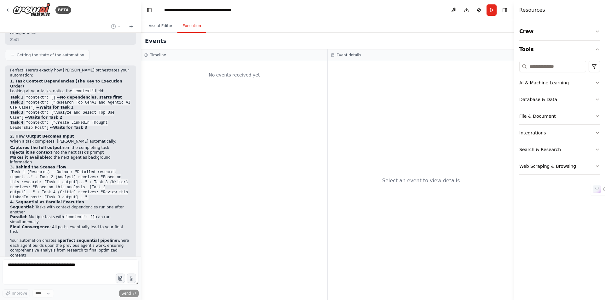
click at [189, 28] on button "Execution" at bounding box center [191, 26] width 29 height 13
click at [168, 25] on button "Visual Editor" at bounding box center [161, 26] width 34 height 13
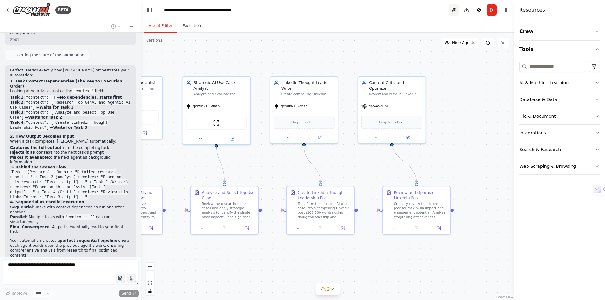
click at [455, 10] on button at bounding box center [453, 9] width 10 height 11
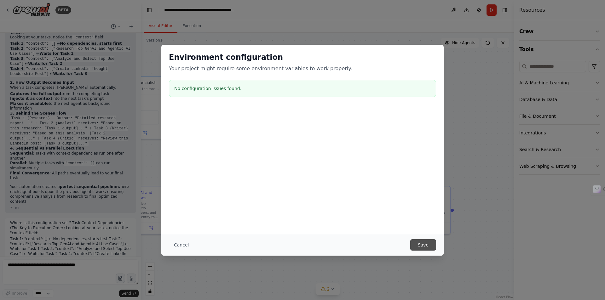
click at [425, 248] on button "Save" at bounding box center [423, 244] width 26 height 11
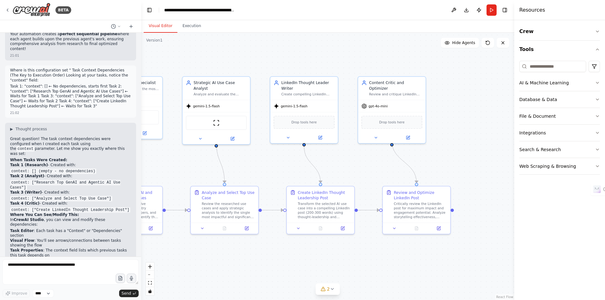
scroll to position [1884, 0]
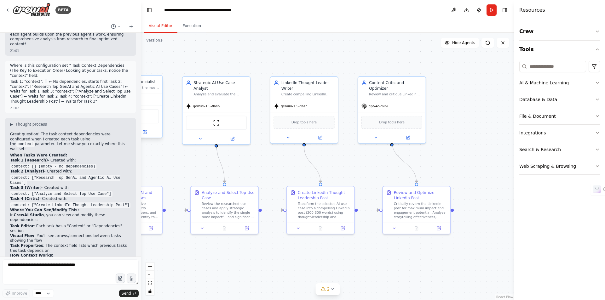
click at [159, 119] on div "SerplyWebSearchTool" at bounding box center [128, 115] width 67 height 21
click at [220, 91] on div "Strategic AI Use Case Analyst Analyze and evaluate the researched GenAI and Age…" at bounding box center [215, 87] width 67 height 23
click at [201, 135] on icon at bounding box center [200, 137] width 4 height 4
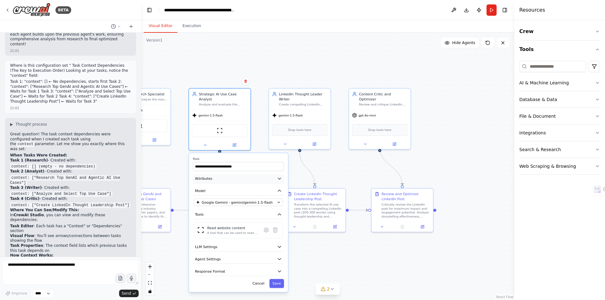
click at [278, 178] on icon "button" at bounding box center [279, 179] width 3 height 2
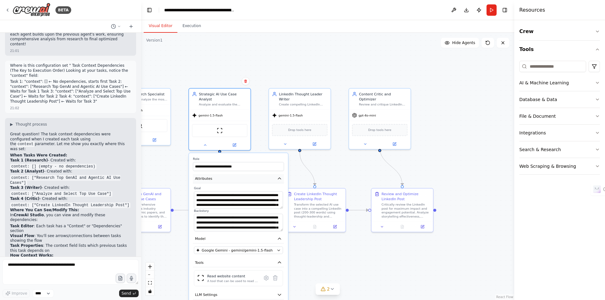
click at [280, 178] on icon "button" at bounding box center [279, 179] width 3 height 2
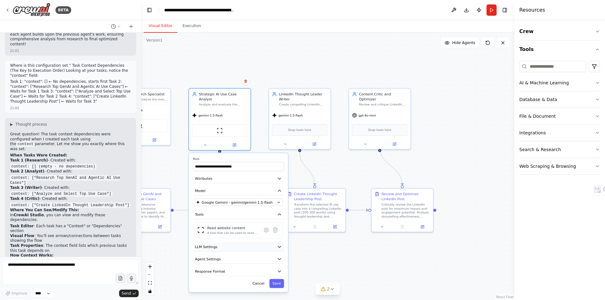
click at [278, 244] on icon "button" at bounding box center [279, 246] width 5 height 5
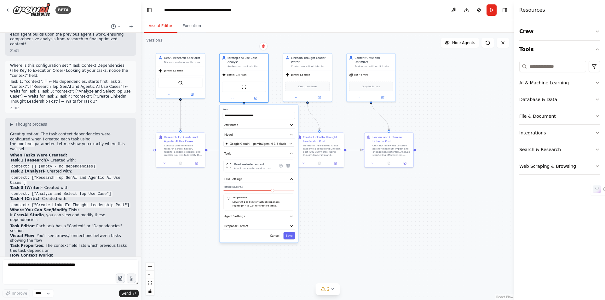
drag, startPoint x: 423, startPoint y: 235, endPoint x: 440, endPoint y: 151, distance: 85.6
click at [440, 151] on div ".deletable-edge-delete-btn { width: 20px; height: 20px; border: 0px solid #ffff…" at bounding box center [327, 166] width 373 height 267
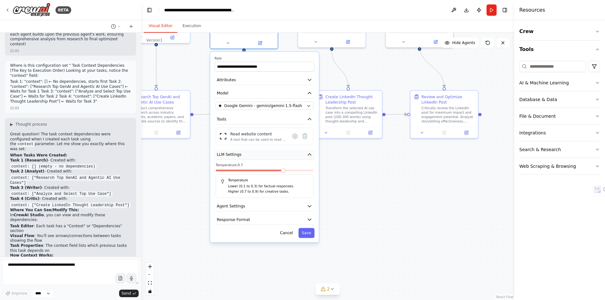
click at [309, 152] on icon "button" at bounding box center [309, 154] width 5 height 5
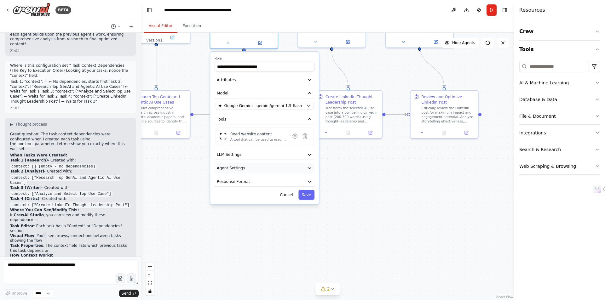
click at [310, 167] on icon "button" at bounding box center [309, 168] width 3 height 2
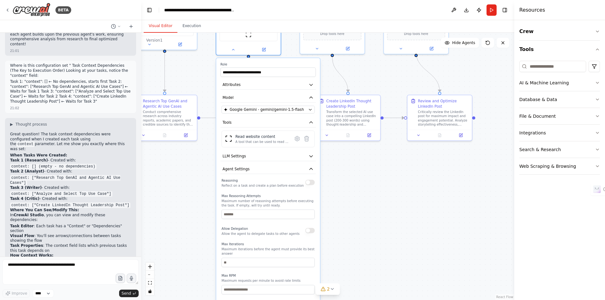
click at [342, 199] on div ".deletable-edge-delete-btn { width: 20px; height: 20px; border: 0px solid #ffff…" at bounding box center [327, 166] width 373 height 267
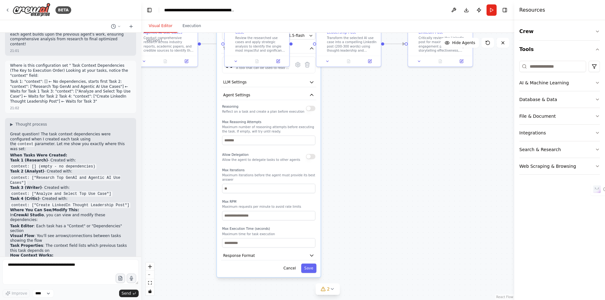
drag, startPoint x: 352, startPoint y: 217, endPoint x: 351, endPoint y: 147, distance: 70.2
click at [352, 147] on div ".deletable-edge-delete-btn { width: 20px; height: 20px; border: 0px solid #ffff…" at bounding box center [327, 166] width 373 height 267
click at [294, 264] on button "Cancel" at bounding box center [289, 268] width 19 height 9
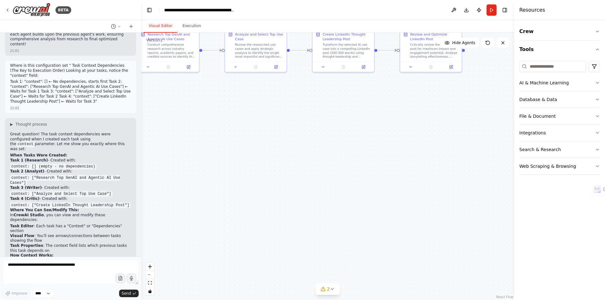
click at [257, 159] on div ".deletable-edge-delete-btn { width: 20px; height: 20px; border: 0px solid #ffff…" at bounding box center [327, 166] width 373 height 267
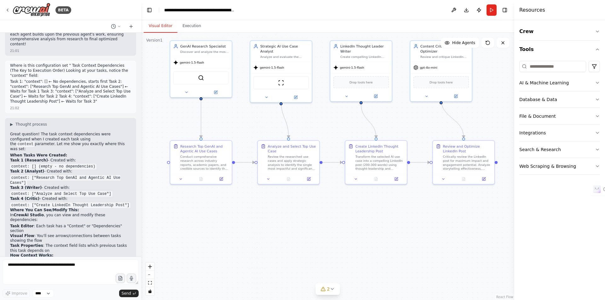
drag, startPoint x: 229, startPoint y: 121, endPoint x: 258, endPoint y: 229, distance: 111.7
click at [259, 229] on div ".deletable-edge-delete-btn { width: 20px; height: 20px; border: 0px solid #ffff…" at bounding box center [327, 166] width 373 height 267
click at [181, 181] on button at bounding box center [180, 178] width 17 height 6
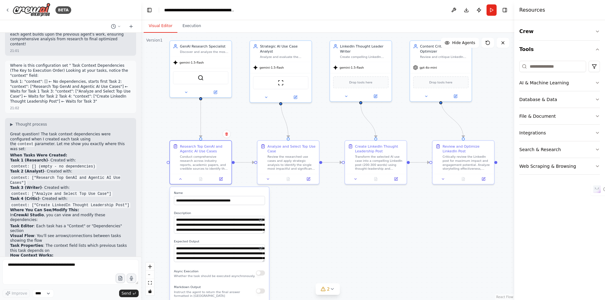
click at [294, 218] on div ".deletable-edge-delete-btn { width: 20px; height: 20px; border: 0px solid #ffff…" at bounding box center [327, 166] width 373 height 267
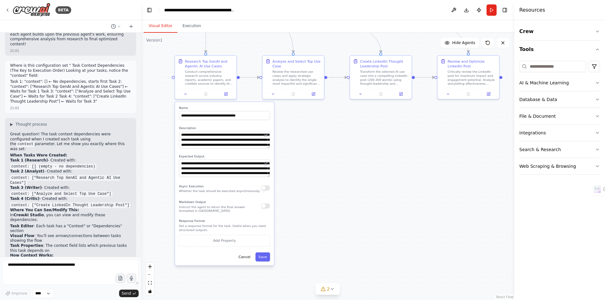
drag, startPoint x: 335, startPoint y: 234, endPoint x: 341, endPoint y: 148, distance: 86.5
click at [341, 148] on div ".deletable-edge-delete-btn { width: 20px; height: 20px; border: 0px solid #ffff…" at bounding box center [327, 166] width 373 height 267
click at [228, 94] on button at bounding box center [225, 93] width 17 height 6
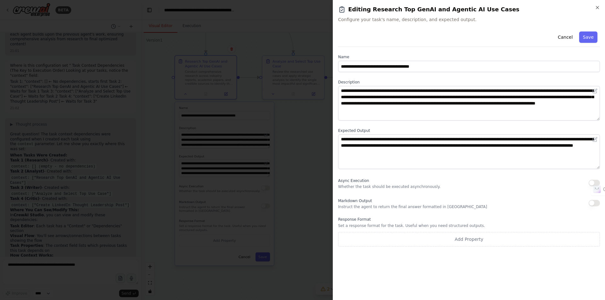
click at [398, 187] on p "Whether the task should be executed asynchronously." at bounding box center [389, 186] width 102 height 5
click at [387, 201] on div "Markdown Output Instruct the agent to return the final answer formatted in Mark…" at bounding box center [412, 203] width 149 height 13
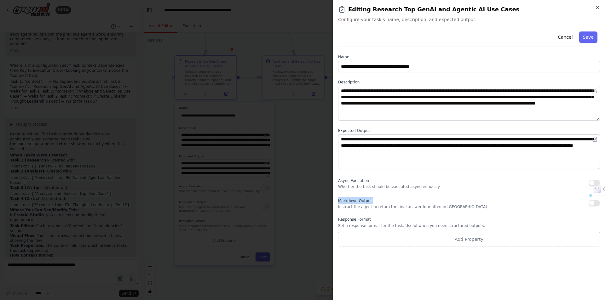
click at [387, 201] on div "Markdown Output Instruct the agent to return the final answer formatted in Mark…" at bounding box center [412, 203] width 149 height 13
click at [561, 38] on button "Cancel" at bounding box center [565, 36] width 22 height 11
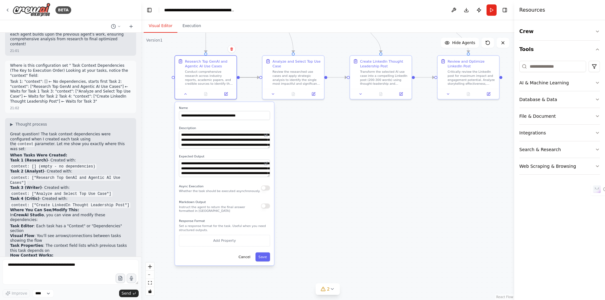
click at [252, 77] on icon "Edge from 3fb84e1d-82f8-48ab-8d03-27eaacc968b3 to 7a3b416a-55e5-4ea8-afc8-0fd3e…" at bounding box center [250, 77] width 20 height 0
click at [250, 77] on icon at bounding box center [249, 77] width 4 height 4
click at [323, 140] on div ".deletable-edge-delete-btn { width: 20px; height: 20px; border: 0px solid #ffff…" at bounding box center [327, 166] width 373 height 267
click at [245, 256] on button "Cancel" at bounding box center [245, 257] width 18 height 9
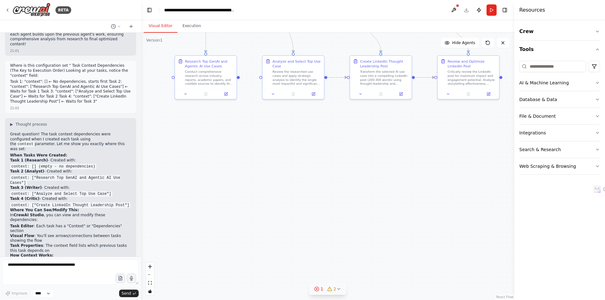
click at [337, 288] on icon at bounding box center [338, 289] width 5 height 5
click at [279, 246] on icon at bounding box center [276, 243] width 5 height 5
click at [322, 289] on span "1" at bounding box center [321, 289] width 3 height 6
click at [383, 256] on button at bounding box center [388, 257] width 11 height 8
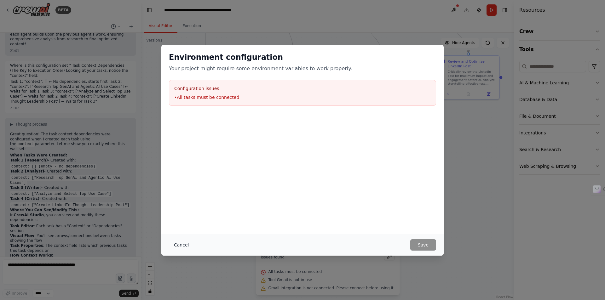
click at [186, 245] on button "Cancel" at bounding box center [181, 244] width 25 height 11
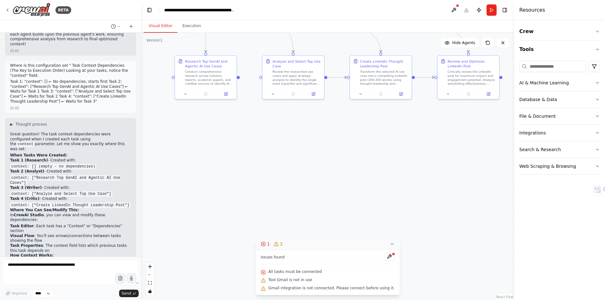
click at [311, 242] on button "1 2" at bounding box center [328, 244] width 144 height 12
drag, startPoint x: 324, startPoint y: 285, endPoint x: 322, endPoint y: 229, distance: 56.7
click at [322, 229] on div "Version 1 Show Tools Hide Agents .deletable-edge-delete-btn { width: 20px; heig…" at bounding box center [327, 166] width 373 height 267
click at [453, 10] on button at bounding box center [453, 9] width 10 height 11
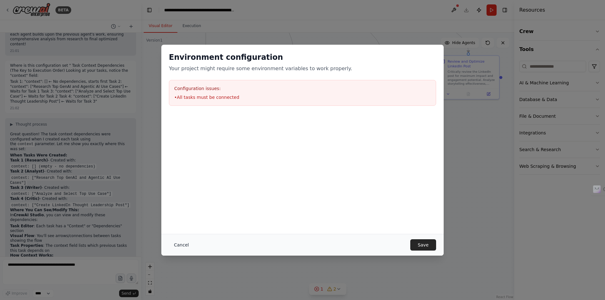
click at [177, 247] on button "Cancel" at bounding box center [181, 244] width 25 height 11
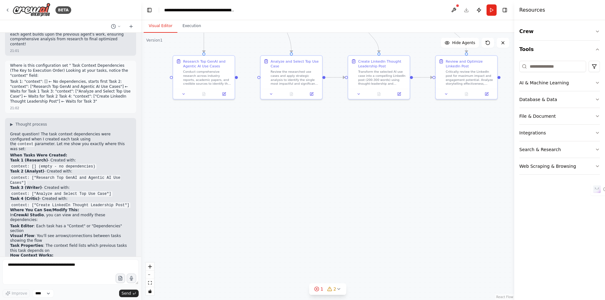
click at [237, 81] on div ".deletable-edge-delete-btn { width: 20px; height: 20px; border: 0px solid #ffff…" at bounding box center [327, 166] width 373 height 267
click at [228, 82] on div "Conduct comprehensive research across industry reports, academic papers, and cr…" at bounding box center [207, 77] width 48 height 16
drag, startPoint x: 240, startPoint y: 81, endPoint x: 246, endPoint y: 82, distance: 6.4
click at [246, 82] on div ".deletable-edge-delete-btn { width: 20px; height: 20px; border: 0px solid #ffff…" at bounding box center [327, 166] width 373 height 267
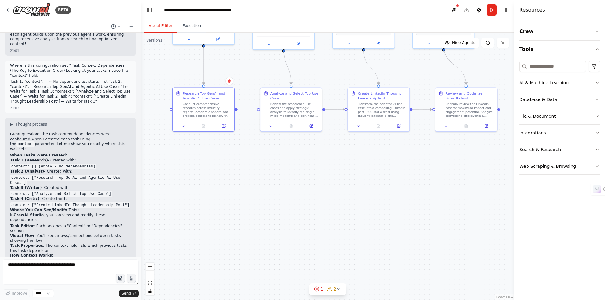
drag, startPoint x: 243, startPoint y: 81, endPoint x: 237, endPoint y: 112, distance: 31.9
click at [237, 112] on div ".deletable-edge-delete-btn { width: 20px; height: 20px; border: 0px solid #ffff…" at bounding box center [327, 166] width 373 height 267
click at [275, 168] on div ".deletable-edge-delete-btn { width: 20px; height: 20px; border: 0px solid #ffff…" at bounding box center [327, 166] width 373 height 267
click at [258, 112] on div ".deletable-edge-delete-btn { width: 20px; height: 20px; border: 0px solid #ffff…" at bounding box center [327, 166] width 373 height 267
click at [239, 112] on div ".deletable-edge-delete-btn { width: 20px; height: 20px; border: 0px solid #ffff…" at bounding box center [327, 166] width 373 height 267
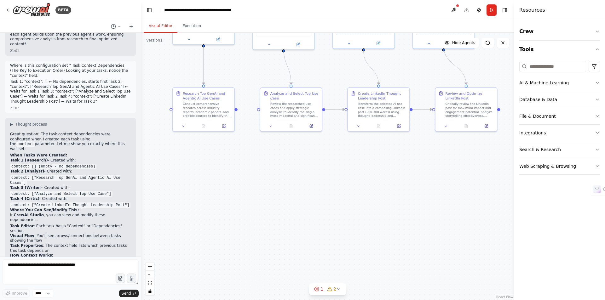
click at [239, 112] on div ".deletable-edge-delete-btn { width: 20px; height: 20px; border: 0px solid #ffff…" at bounding box center [327, 166] width 373 height 267
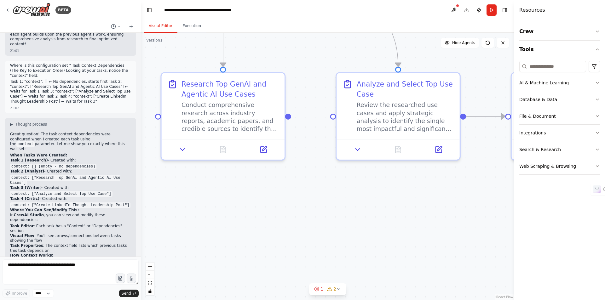
drag, startPoint x: 235, startPoint y: 107, endPoint x: 290, endPoint y: 117, distance: 55.9
click at [290, 117] on div ".deletable-edge-delete-btn { width: 20px; height: 20px; border: 0px solid #ffff…" at bounding box center [327, 166] width 373 height 267
drag, startPoint x: 290, startPoint y: 116, endPoint x: 333, endPoint y: 114, distance: 43.8
click at [333, 114] on div "GenAI Research Specialist Discover and analyze the most significant and impactf…" at bounding box center [407, 34] width 592 height 424
click at [339, 203] on div ".deletable-edge-delete-btn { width: 20px; height: 20px; border: 0px solid #ffff…" at bounding box center [327, 166] width 373 height 267
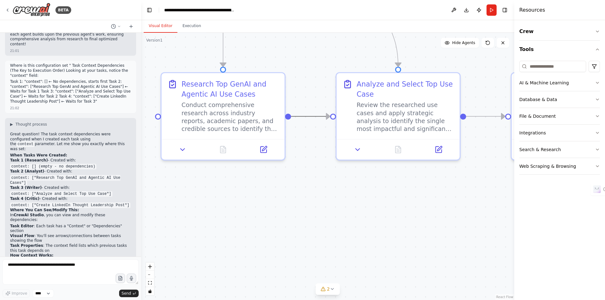
click at [310, 116] on icon "Edge from 3fb84e1d-82f8-48ab-8d03-27eaacc968b3 to 7a3b416a-55e5-4ea8-afc8-0fd3e…" at bounding box center [310, 116] width 39 height 0
click at [344, 194] on div ".deletable-edge-delete-btn { width: 20px; height: 20px; border: 0px solid #ffff…" at bounding box center [327, 166] width 373 height 267
click at [334, 291] on icon at bounding box center [331, 289] width 5 height 5
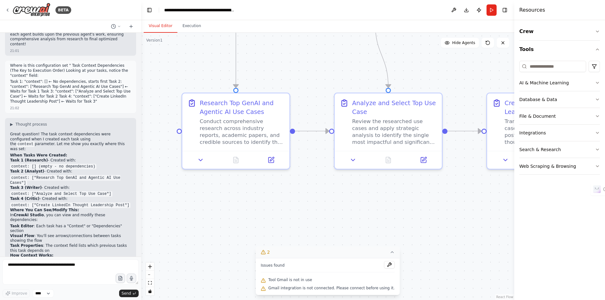
click at [297, 232] on div ".deletable-edge-delete-btn { width: 20px; height: 20px; border: 0px solid #ffff…" at bounding box center [327, 166] width 373 height 267
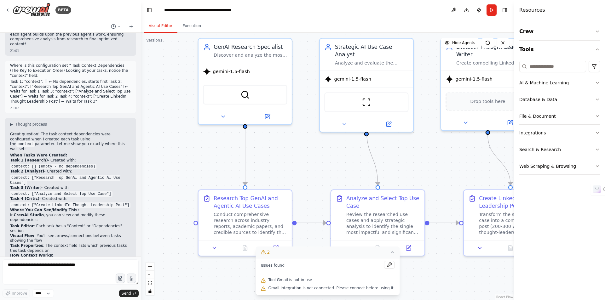
drag, startPoint x: 317, startPoint y: 71, endPoint x: 317, endPoint y: 151, distance: 80.0
click at [317, 151] on div ".deletable-edge-delete-btn { width: 20px; height: 20px; border: 0px solid #ffff…" at bounding box center [327, 166] width 373 height 267
click at [186, 159] on div ".deletable-edge-delete-btn { width: 20px; height: 20px; border: 0px solid #ffff…" at bounding box center [327, 166] width 373 height 267
click at [390, 252] on icon at bounding box center [391, 252] width 3 height 1
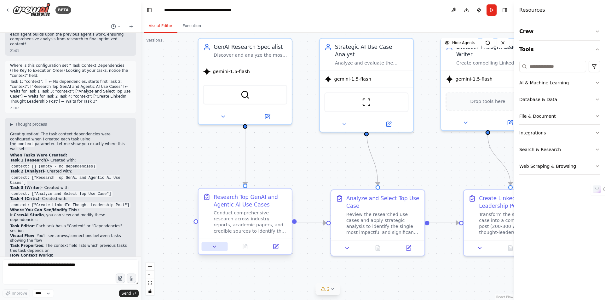
click at [215, 249] on icon at bounding box center [214, 247] width 6 height 6
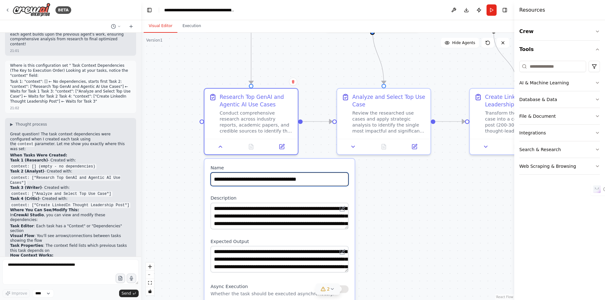
drag, startPoint x: 318, startPoint y: 171, endPoint x: 324, endPoint y: 68, distance: 103.2
click at [324, 68] on div ".deletable-edge-delete-btn { width: 20px; height: 20px; border: 0px solid #ffff…" at bounding box center [327, 166] width 373 height 267
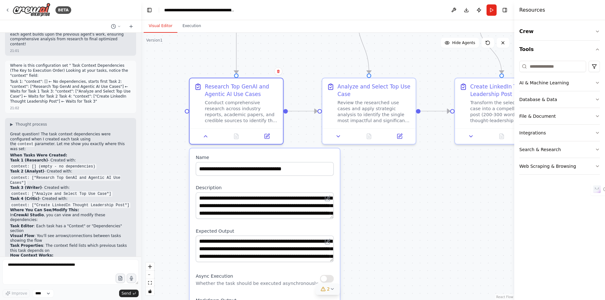
drag, startPoint x: 382, startPoint y: 223, endPoint x: 367, endPoint y: 214, distance: 17.8
click at [367, 214] on div ".deletable-edge-delete-btn { width: 20px; height: 20px; border: 0px solid #ffff…" at bounding box center [327, 166] width 373 height 267
click at [206, 137] on icon at bounding box center [205, 135] width 6 height 6
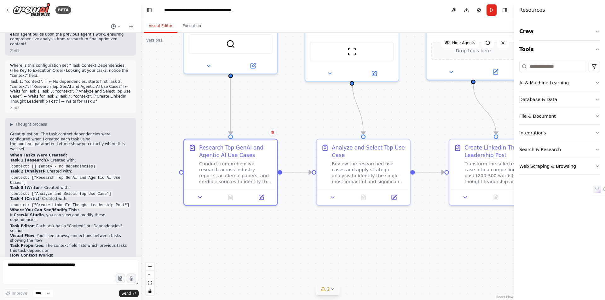
drag, startPoint x: 287, startPoint y: 211, endPoint x: 281, endPoint y: 271, distance: 61.0
click at [281, 271] on div ".deletable-edge-delete-btn { width: 20px; height: 20px; border: 0px solid #ffff…" at bounding box center [327, 166] width 373 height 267
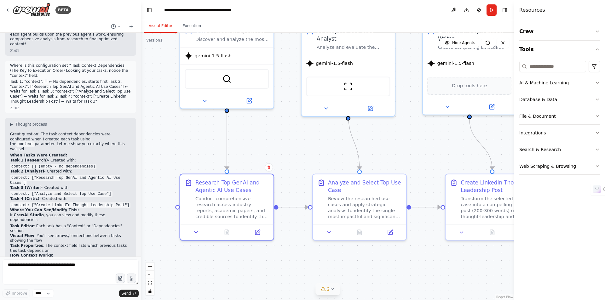
drag, startPoint x: 344, startPoint y: 255, endPoint x: 336, endPoint y: 289, distance: 35.2
click at [337, 290] on div "Version 1 Show Tools Hide Agents .deletable-edge-delete-btn { width: 20px; heig…" at bounding box center [327, 166] width 373 height 267
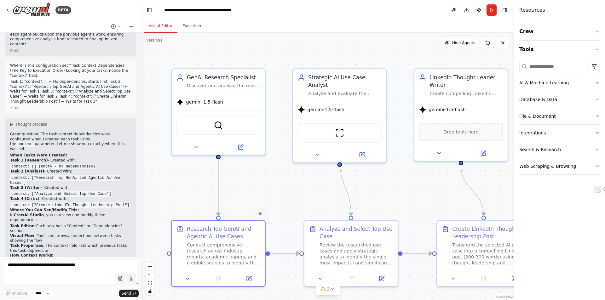
drag, startPoint x: 285, startPoint y: 136, endPoint x: 280, endPoint y: 182, distance: 46.2
click at [280, 182] on div ".deletable-edge-delete-btn { width: 20px; height: 20px; border: 0px solid #ffff…" at bounding box center [327, 166] width 373 height 267
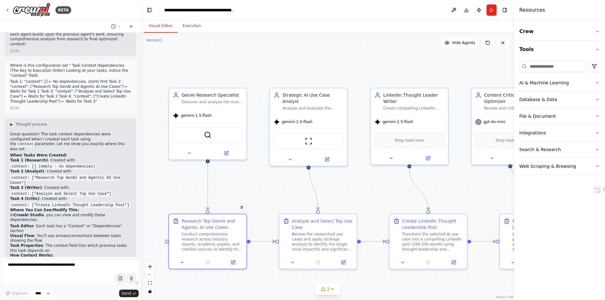
click at [160, 177] on div ".deletable-edge-delete-btn { width: 20px; height: 20px; border: 0px solid #ffff…" at bounding box center [327, 166] width 373 height 267
click at [478, 9] on button "Publish" at bounding box center [479, 9] width 10 height 11
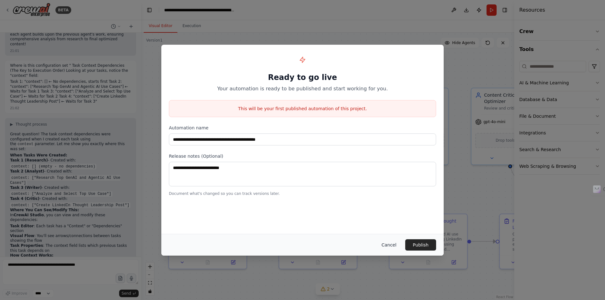
click at [389, 246] on button "Cancel" at bounding box center [388, 244] width 25 height 11
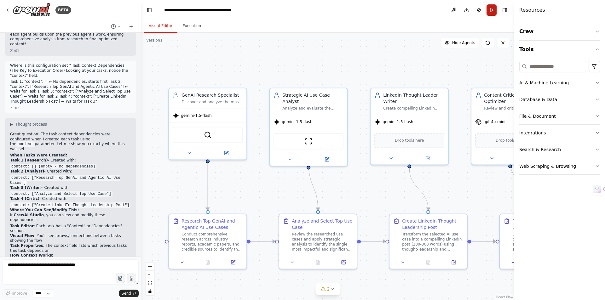
click at [489, 7] on button "Run" at bounding box center [491, 9] width 10 height 11
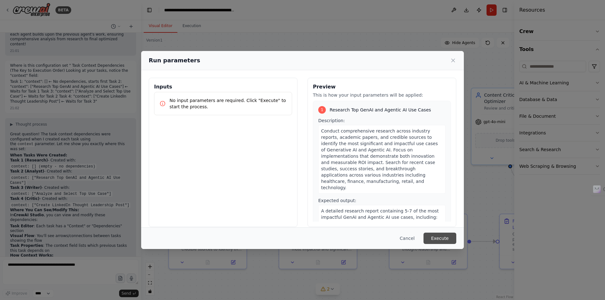
click at [438, 240] on button "Execute" at bounding box center [439, 238] width 33 height 11
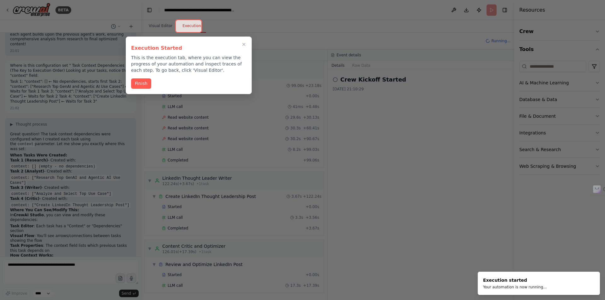
scroll to position [146, 0]
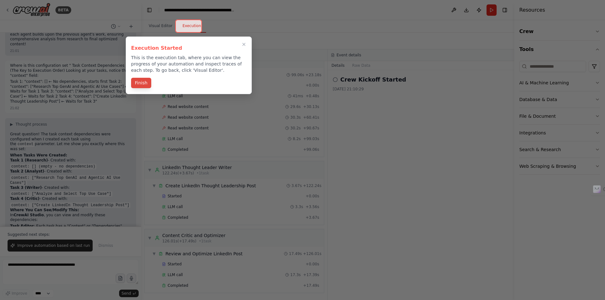
click at [137, 82] on button "Finish" at bounding box center [141, 83] width 20 height 10
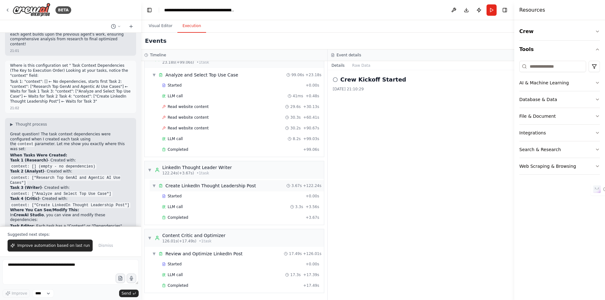
click at [155, 186] on span "▼" at bounding box center [154, 185] width 4 height 5
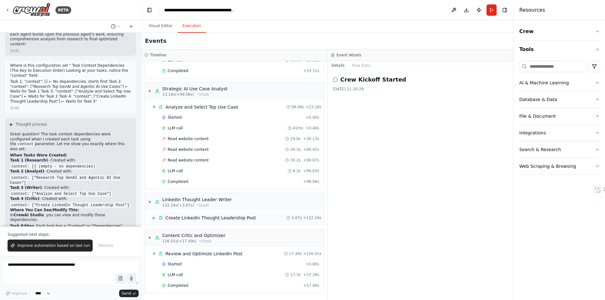
scroll to position [114, 0]
click at [165, 28] on button "Visual Editor" at bounding box center [161, 26] width 34 height 13
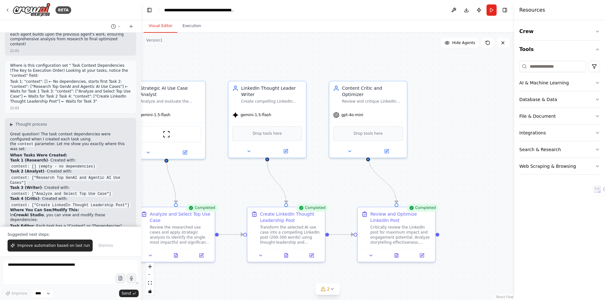
drag, startPoint x: 433, startPoint y: 290, endPoint x: 291, endPoint y: 283, distance: 142.2
click at [291, 283] on div ".deletable-edge-delete-btn { width: 20px; height: 20px; border: 0px solid #ffff…" at bounding box center [327, 166] width 373 height 267
click at [56, 277] on textarea at bounding box center [71, 271] width 136 height 25
type textarea "**********"
click at [129, 295] on span "Send" at bounding box center [126, 293] width 9 height 5
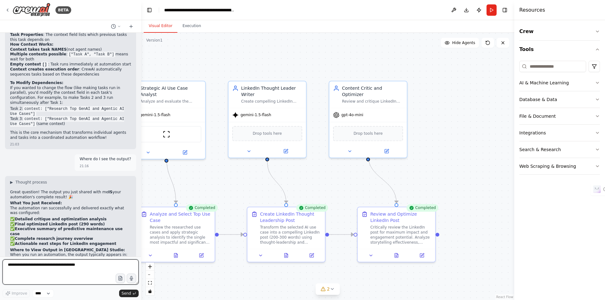
scroll to position [2100, 0]
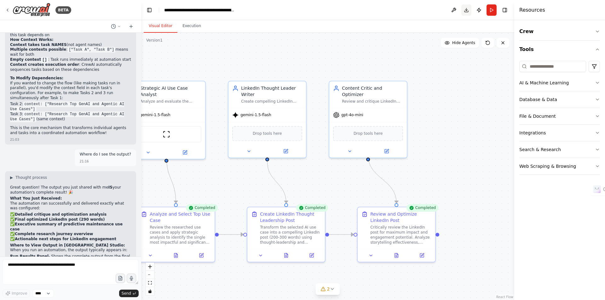
click at [467, 12] on button "Download" at bounding box center [466, 9] width 10 height 11
click at [504, 10] on button "Toggle Right Sidebar" at bounding box center [504, 10] width 9 height 9
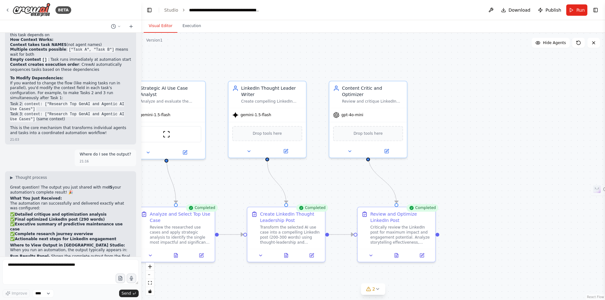
click at [490, 102] on div ".deletable-edge-delete-btn { width: 20px; height: 20px; border: 0px solid #ffff…" at bounding box center [372, 166] width 463 height 267
click at [594, 10] on button "Toggle Right Sidebar" at bounding box center [595, 10] width 9 height 9
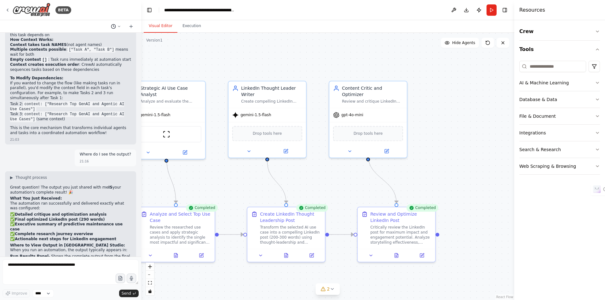
click at [119, 26] on icon at bounding box center [119, 27] width 4 height 4
click at [119, 26] on div at bounding box center [70, 150] width 141 height 300
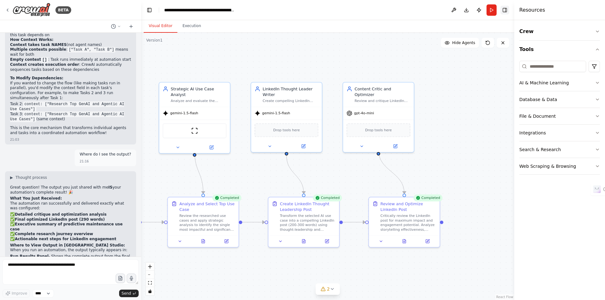
click at [503, 10] on button "Toggle Right Sidebar" at bounding box center [504, 10] width 9 height 9
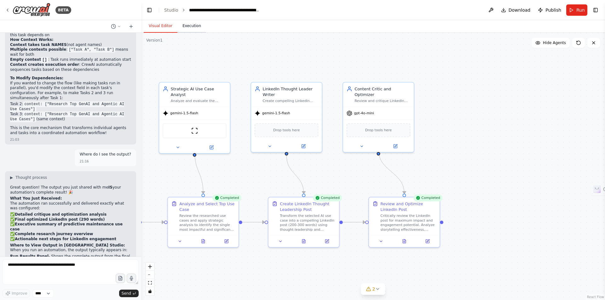
click at [188, 27] on button "Execution" at bounding box center [191, 26] width 29 height 13
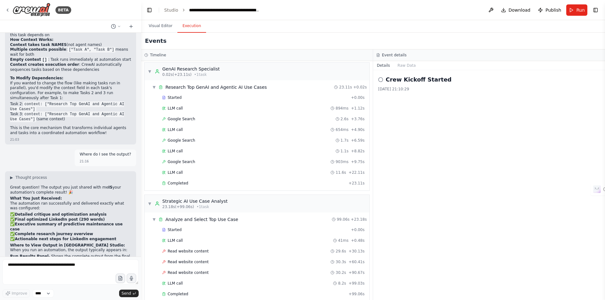
scroll to position [0, 0]
click at [405, 66] on button "Raw Data" at bounding box center [407, 65] width 26 height 9
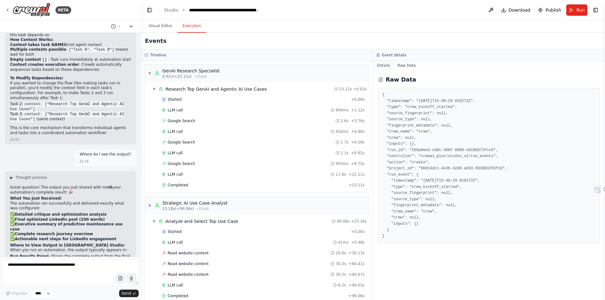
click at [384, 67] on button "Details" at bounding box center [383, 65] width 21 height 9
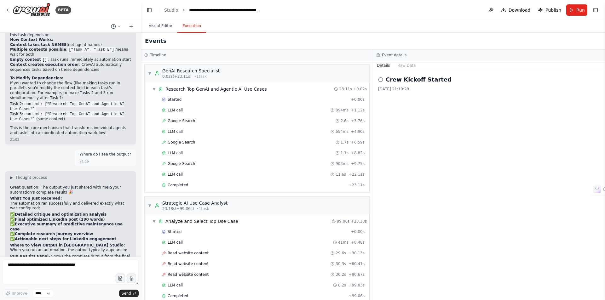
click at [380, 80] on icon at bounding box center [380, 79] width 5 height 5
click at [403, 82] on h2 "Crew Kickoff Started" at bounding box center [418, 79] width 66 height 9
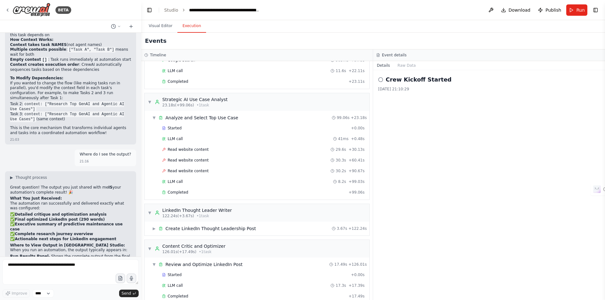
scroll to position [114, 0]
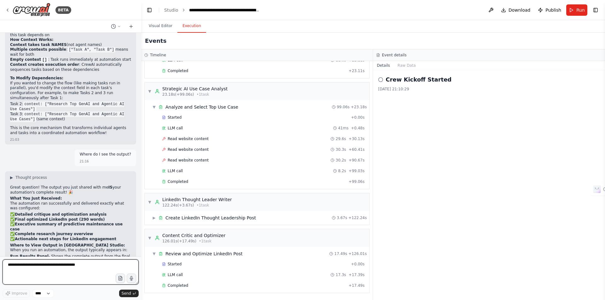
click at [60, 270] on textarea at bounding box center [71, 271] width 136 height 25
click at [165, 24] on button "Visual Editor" at bounding box center [161, 26] width 34 height 13
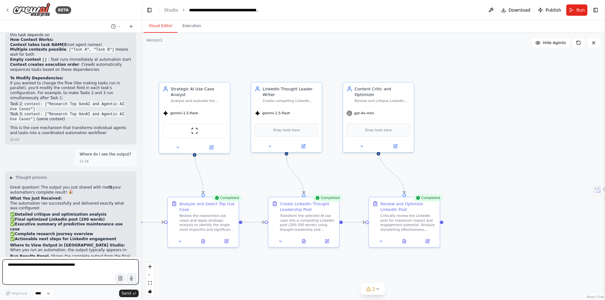
click at [62, 267] on textarea at bounding box center [71, 271] width 136 height 25
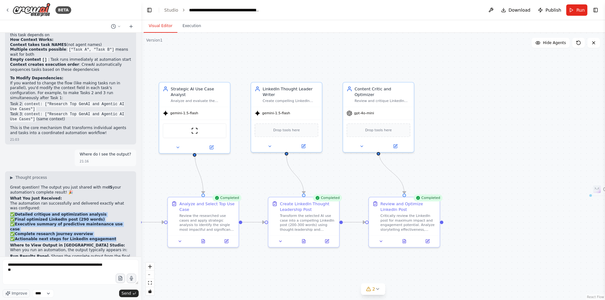
drag, startPoint x: 11, startPoint y: 106, endPoint x: 101, endPoint y: 128, distance: 93.3
click at [101, 212] on p "✅ Detailed critique and optimization analysis ✅ Final optimized LinkedIn post (…" at bounding box center [70, 227] width 121 height 30
copy p "✅ Detailed critique and optimization analysis ✅ Final optimized LinkedIn post (…"
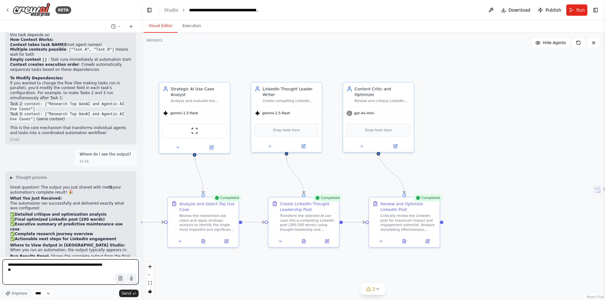
click at [26, 275] on textarea "**********" at bounding box center [71, 271] width 136 height 25
paste textarea "**********"
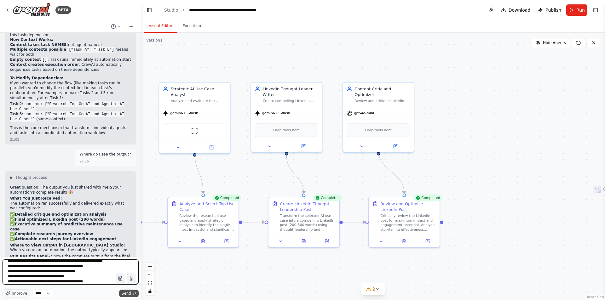
type textarea "**********"
click at [126, 294] on span "Send" at bounding box center [126, 293] width 9 height 5
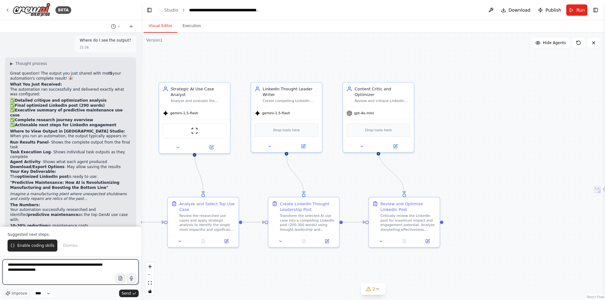
scroll to position [2177, 0]
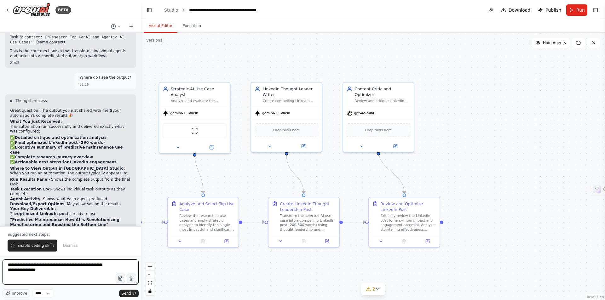
click at [61, 274] on textarea "**********" at bounding box center [71, 271] width 136 height 25
type textarea "**********"
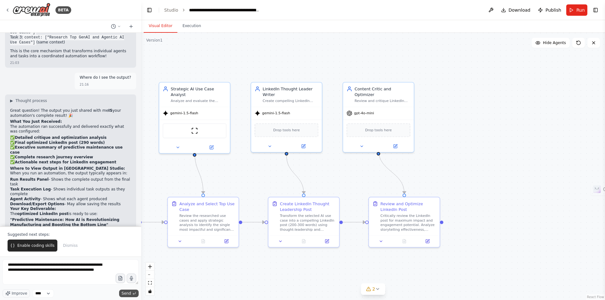
click at [128, 293] on span "Send" at bounding box center [126, 293] width 9 height 5
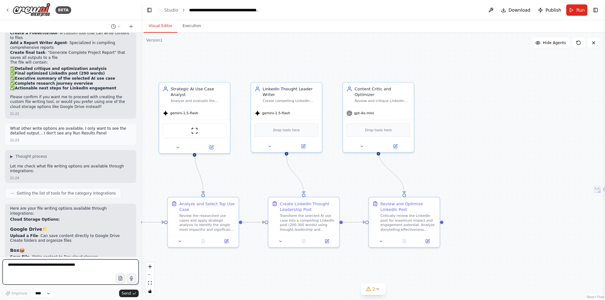
scroll to position [2717, 0]
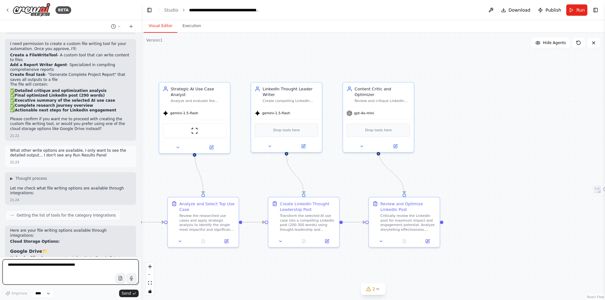
click at [55, 268] on textarea at bounding box center [71, 271] width 136 height 25
type textarea "**********"
click at [130, 294] on span "Send" at bounding box center [126, 293] width 9 height 5
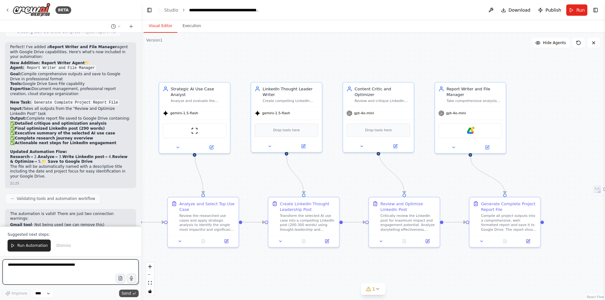
scroll to position [3315, 0]
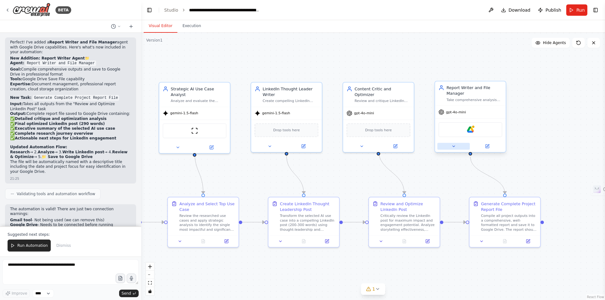
click at [456, 148] on button at bounding box center [453, 146] width 32 height 7
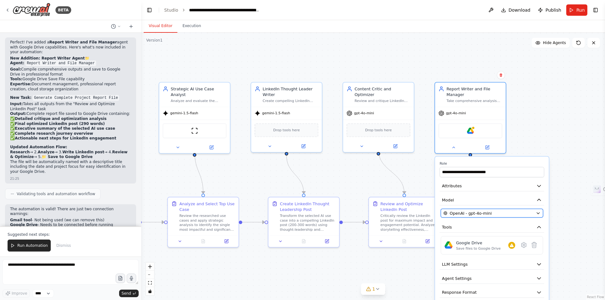
click at [475, 213] on span "OpenAI - gpt-4o-mini" at bounding box center [470, 213] width 42 height 6
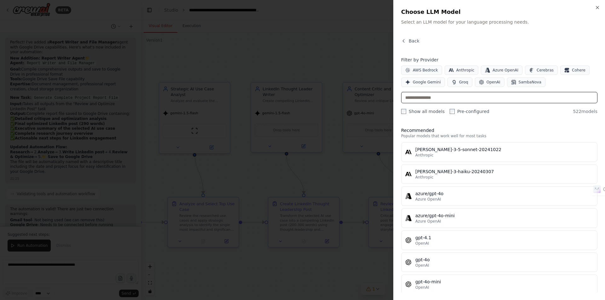
click at [424, 99] on input "text" at bounding box center [499, 97] width 196 height 11
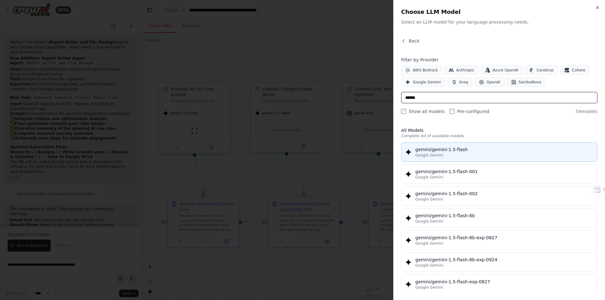
type input "******"
click at [444, 152] on div "gemini/gemini-1.5-flash" at bounding box center [504, 149] width 178 height 6
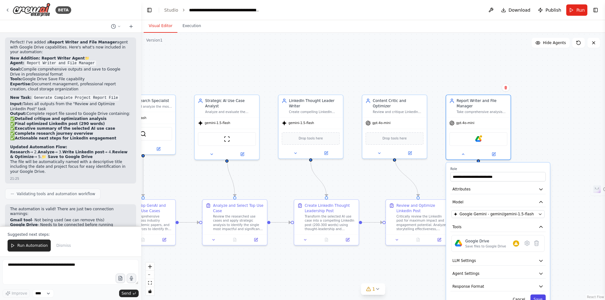
click at [536, 297] on button "Save" at bounding box center [537, 298] width 15 height 9
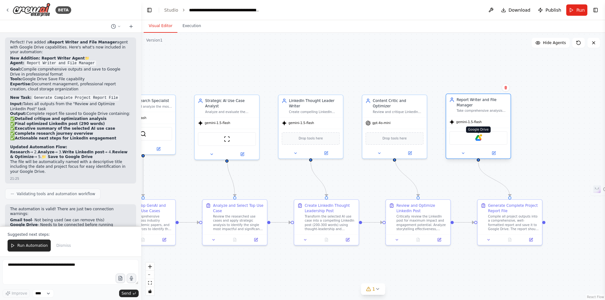
click at [478, 139] on img at bounding box center [478, 138] width 6 height 6
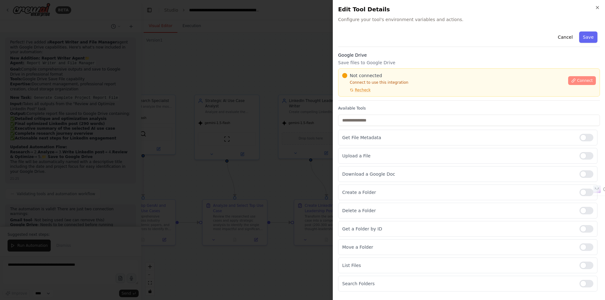
click at [578, 81] on span "Connect" at bounding box center [585, 80] width 16 height 5
click at [368, 96] on div "Not connected Connect to use this integration Recheck Connect" at bounding box center [469, 82] width 262 height 28
click at [372, 97] on div "Google Drive Save files to Google Drive Not connected Connect to use this integ…" at bounding box center [469, 76] width 262 height 49
click at [355, 98] on div "Google Drive Save files to Google Drive Not connected Connect to use this integ…" at bounding box center [469, 76] width 262 height 49
click at [366, 96] on div "Not connected Connect to use this integration Recheck Connect" at bounding box center [469, 82] width 262 height 28
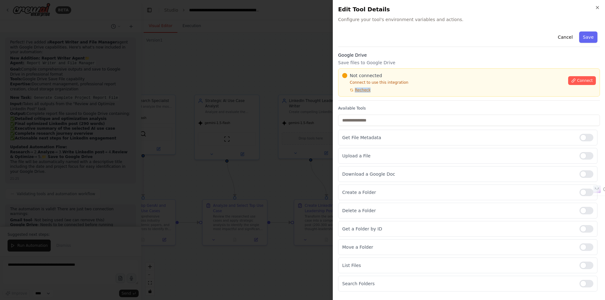
click at [366, 96] on div "Not connected Connect to use this integration Recheck Connect" at bounding box center [469, 82] width 262 height 28
click at [252, 128] on div at bounding box center [302, 150] width 605 height 300
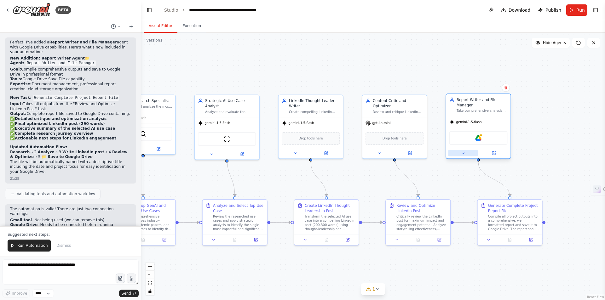
click at [463, 153] on icon at bounding box center [463, 153] width 2 height 1
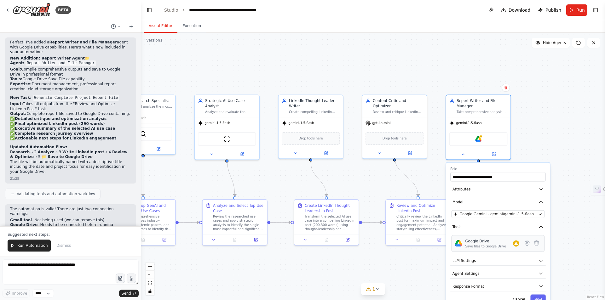
click at [497, 247] on div "Save files to Google Drive" at bounding box center [485, 246] width 41 height 4
click at [480, 247] on div "Save files to Google Drive" at bounding box center [485, 246] width 41 height 4
click at [529, 244] on icon at bounding box center [527, 243] width 4 height 5
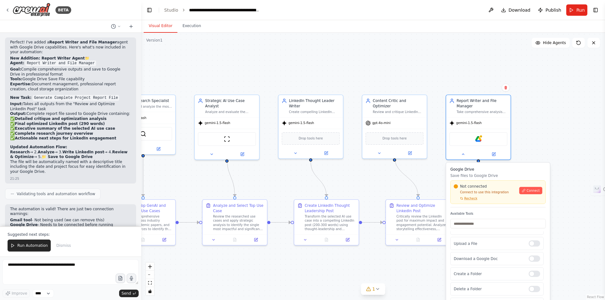
scroll to position [0, 0]
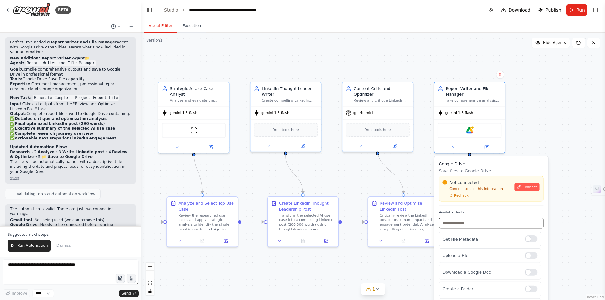
click at [465, 224] on input "text" at bounding box center [491, 223] width 105 height 10
click at [452, 149] on button at bounding box center [452, 146] width 32 height 7
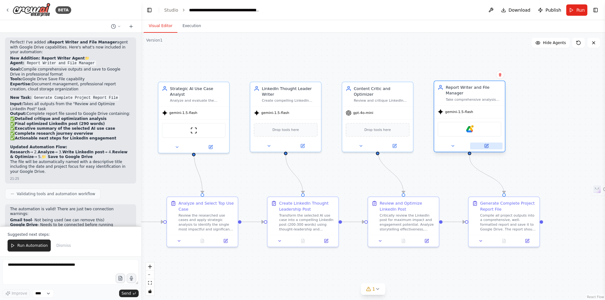
click at [489, 149] on button at bounding box center [486, 146] width 32 height 7
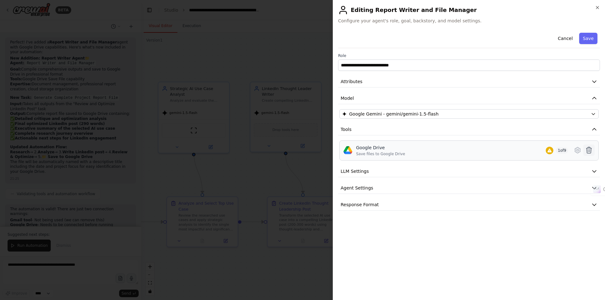
click at [589, 151] on icon at bounding box center [588, 150] width 5 height 6
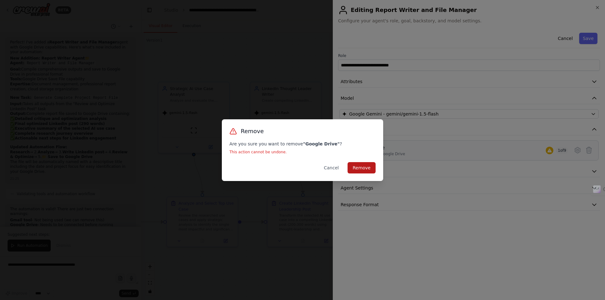
click at [365, 167] on button "Remove" at bounding box center [361, 167] width 28 height 11
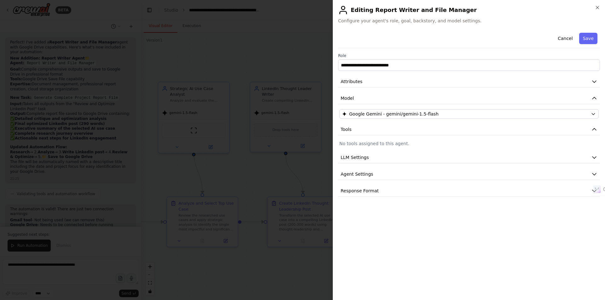
click at [385, 144] on p "No tools assigned to this agent." at bounding box center [468, 143] width 259 height 6
drag, startPoint x: 558, startPoint y: 139, endPoint x: 426, endPoint y: 142, distance: 131.6
click at [426, 142] on p "No tools assigned to this agent." at bounding box center [468, 143] width 259 height 6
click at [369, 142] on p "No tools assigned to this agent." at bounding box center [468, 143] width 259 height 6
click at [380, 143] on p "No tools assigned to this agent." at bounding box center [468, 143] width 259 height 6
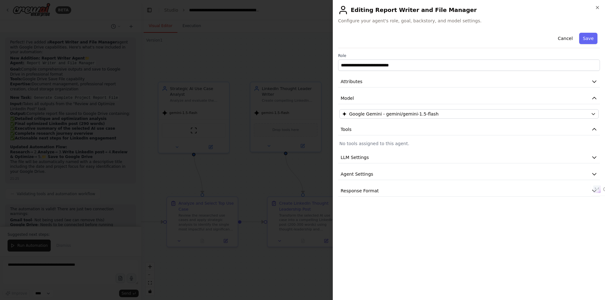
click at [359, 141] on p "No tools assigned to this agent." at bounding box center [468, 143] width 259 height 6
click at [380, 144] on p "No tools assigned to this agent." at bounding box center [468, 143] width 259 height 6
click at [570, 39] on button "Cancel" at bounding box center [565, 38] width 22 height 11
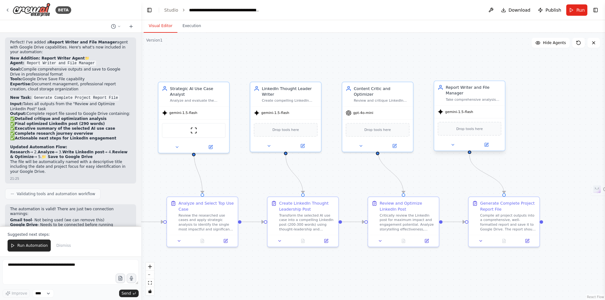
click at [468, 132] on span "Drop tools here" at bounding box center [469, 129] width 26 height 6
click at [456, 146] on button at bounding box center [452, 144] width 32 height 7
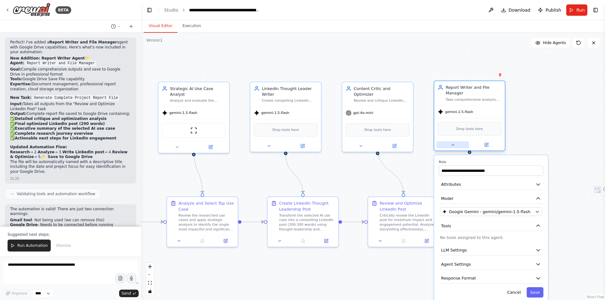
click at [456, 146] on button at bounding box center [452, 144] width 32 height 7
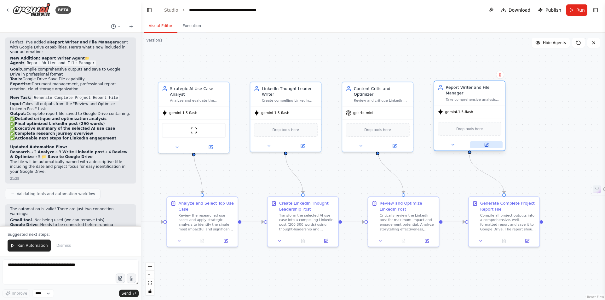
click at [487, 146] on icon at bounding box center [485, 144] width 3 height 3
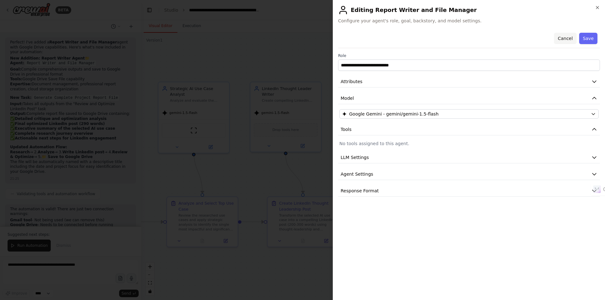
click at [563, 40] on button "Cancel" at bounding box center [565, 38] width 22 height 11
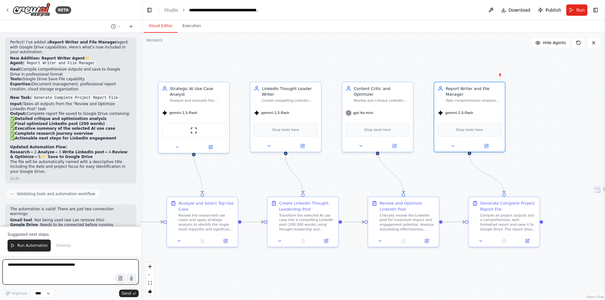
click at [26, 266] on textarea at bounding box center [71, 271] width 136 height 25
type textarea "*"
type textarea "**********"
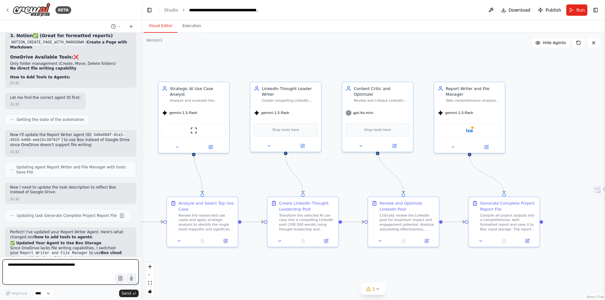
scroll to position [3859, 0]
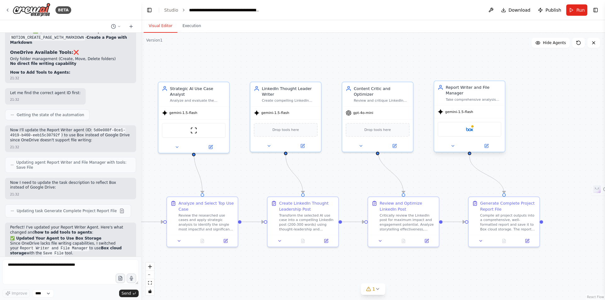
click at [474, 133] on div "Box" at bounding box center [469, 129] width 64 height 15
click at [382, 126] on div "Drop tools here" at bounding box center [377, 129] width 64 height 14
click at [395, 143] on icon at bounding box center [394, 144] width 3 height 3
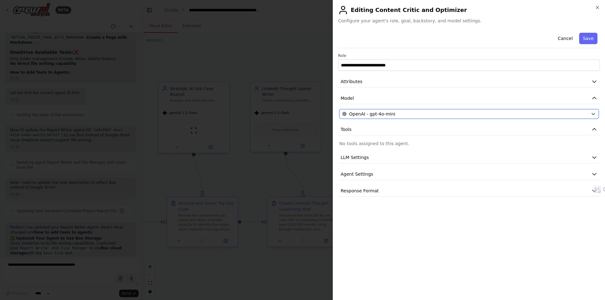
click at [371, 114] on span "OpenAI - gpt-4o-mini" at bounding box center [372, 114] width 46 height 6
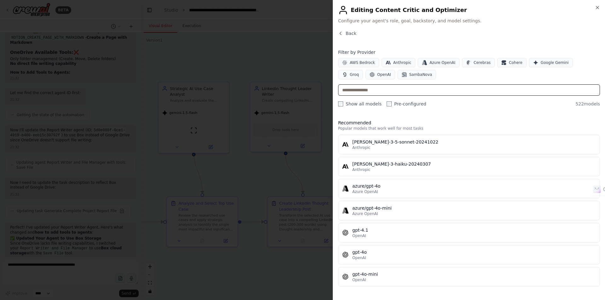
click at [363, 90] on input "text" at bounding box center [469, 89] width 262 height 11
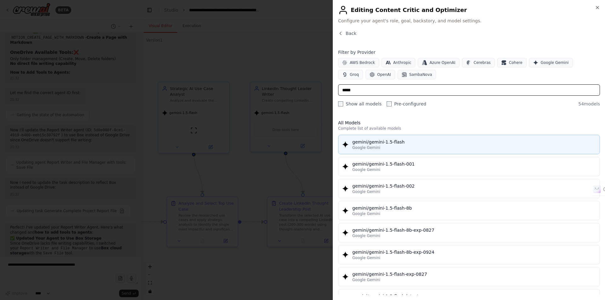
type input "*****"
click at [394, 149] on div "Google Gemini" at bounding box center [473, 147] width 243 height 5
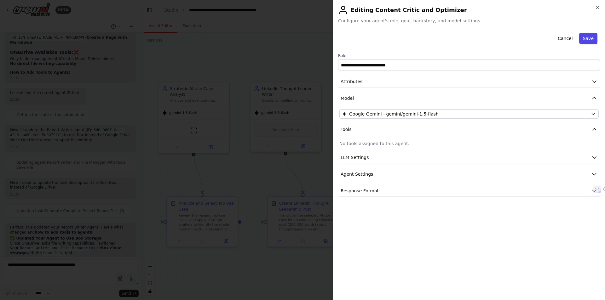
click at [589, 41] on button "Save" at bounding box center [588, 38] width 18 height 11
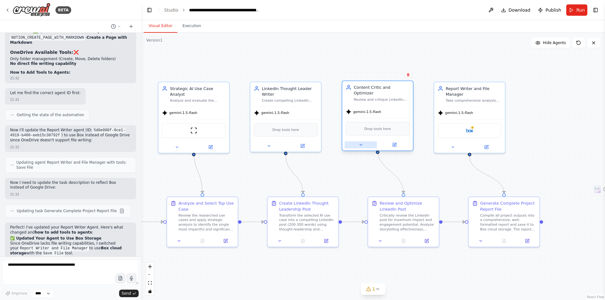
click at [363, 141] on button at bounding box center [360, 144] width 32 height 7
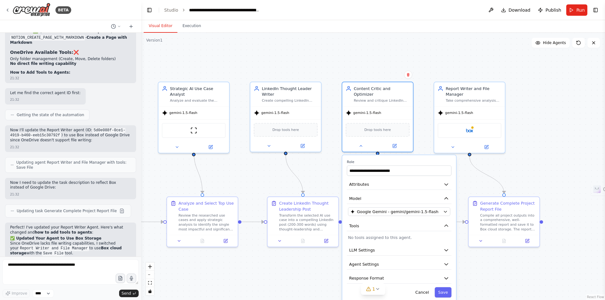
drag, startPoint x: 386, startPoint y: 234, endPoint x: 379, endPoint y: 233, distance: 6.4
click at [379, 235] on p "No tools assigned to this agent." at bounding box center [399, 238] width 102 height 6
click at [447, 223] on icon "button" at bounding box center [446, 226] width 6 height 6
click at [447, 225] on icon "button" at bounding box center [445, 226] width 3 height 2
click at [395, 143] on icon at bounding box center [394, 145] width 5 height 5
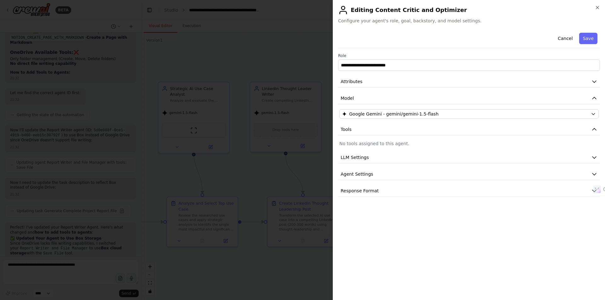
click at [451, 142] on p "No tools assigned to this agent." at bounding box center [468, 143] width 259 height 6
click at [594, 129] on icon "button" at bounding box center [594, 129] width 6 height 6
click at [380, 131] on button "Tools" at bounding box center [469, 130] width 262 height 12
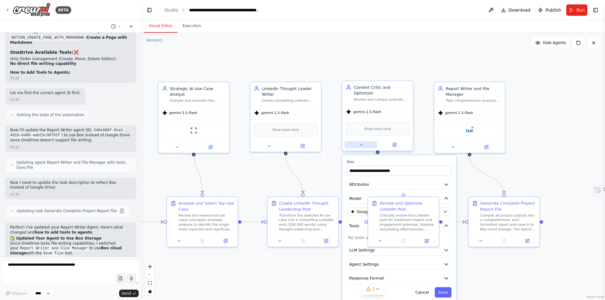
click at [361, 141] on button at bounding box center [360, 144] width 32 height 7
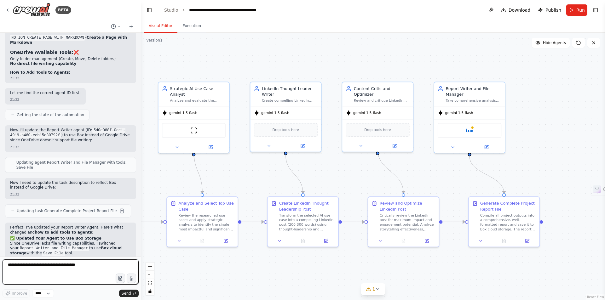
click at [34, 268] on textarea at bounding box center [71, 271] width 136 height 25
type textarea "**********"
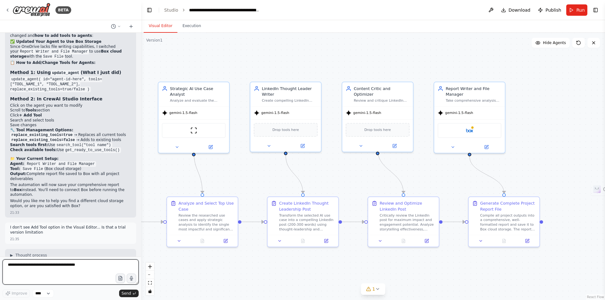
scroll to position [4061, 0]
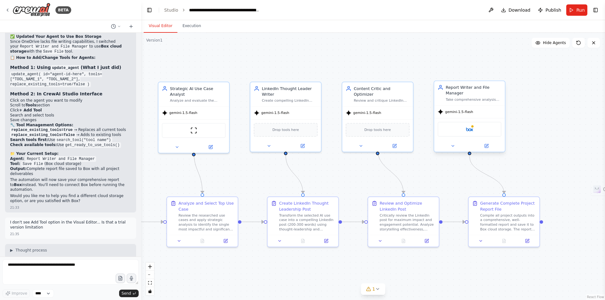
click at [470, 133] on div "Box" at bounding box center [469, 129] width 64 height 15
click at [471, 131] on img at bounding box center [469, 129] width 7 height 7
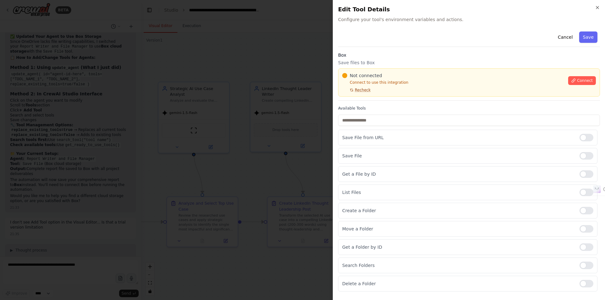
click at [362, 91] on span "Recheck" at bounding box center [363, 90] width 16 height 5
click at [589, 82] on span "Connect" at bounding box center [585, 80] width 16 height 5
click at [413, 86] on div "Not connected Connect to use this integration Recheck" at bounding box center [453, 82] width 222 height 20
click at [413, 87] on div "Not connected Connect to use this integration Recheck" at bounding box center [453, 82] width 222 height 20
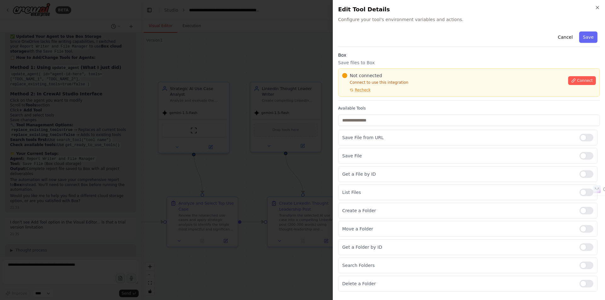
click at [414, 86] on div "Not connected Connect to use this integration Recheck" at bounding box center [453, 82] width 222 height 20
click at [363, 93] on div "Not connected Connect to use this integration Recheck Connect" at bounding box center [469, 82] width 262 height 28
click at [414, 85] on p "Connect to use this integration" at bounding box center [453, 82] width 222 height 5
click at [414, 85] on div "Not connected Connect to use this integration Recheck" at bounding box center [453, 82] width 222 height 20
click at [436, 149] on div "Save File" at bounding box center [467, 156] width 259 height 16
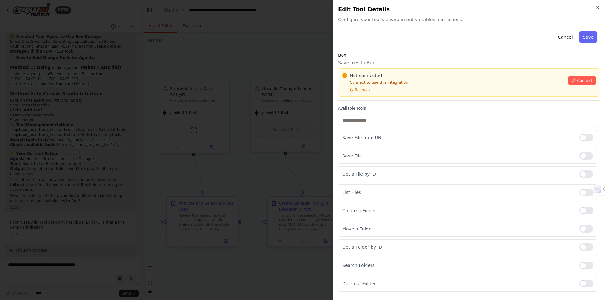
click at [416, 82] on p "Connect to use this integration" at bounding box center [453, 82] width 222 height 5
click at [137, 194] on div at bounding box center [302, 150] width 605 height 300
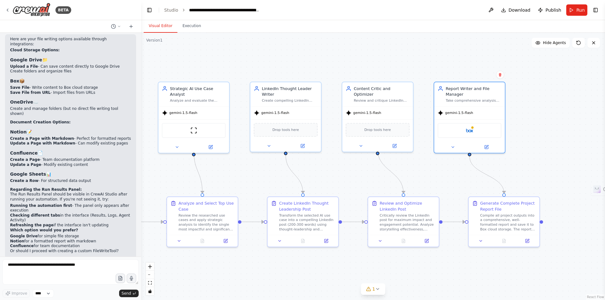
scroll to position [2870, 0]
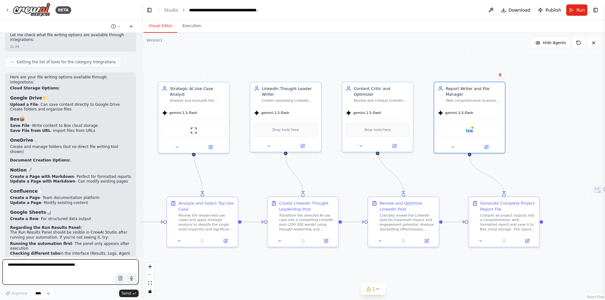
click at [50, 277] on textarea at bounding box center [71, 271] width 136 height 25
type textarea "**********"
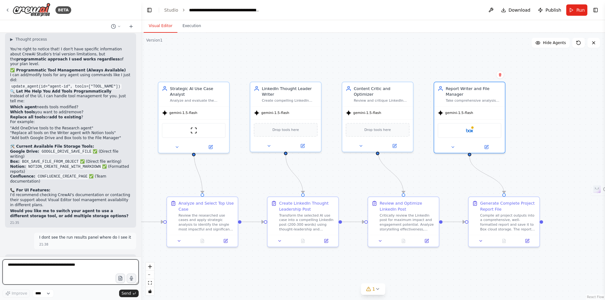
scroll to position [4277, 0]
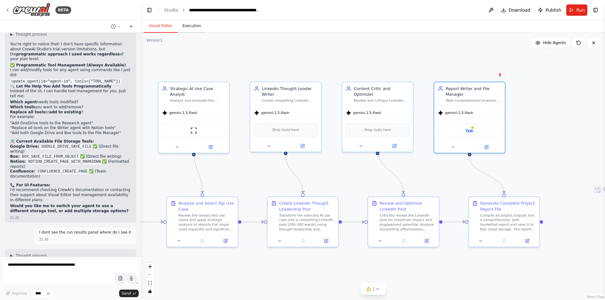
click at [193, 27] on button "Execution" at bounding box center [191, 26] width 29 height 13
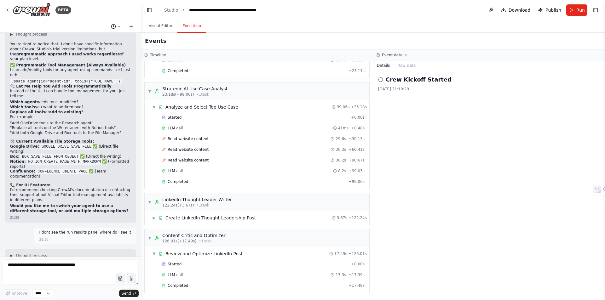
click at [119, 26] on icon at bounding box center [119, 26] width 2 height 1
click at [423, 141] on div "Crew Kickoff Started 19/09/2025, 21:10:29" at bounding box center [489, 185] width 232 height 230
click at [435, 147] on div "Crew Kickoff Started 19/09/2025, 21:10:29" at bounding box center [489, 185] width 232 height 230
click at [438, 146] on div "Crew Kickoff Started 19/09/2025, 21:10:29" at bounding box center [489, 185] width 232 height 230
click at [381, 66] on button "Details" at bounding box center [383, 65] width 21 height 9
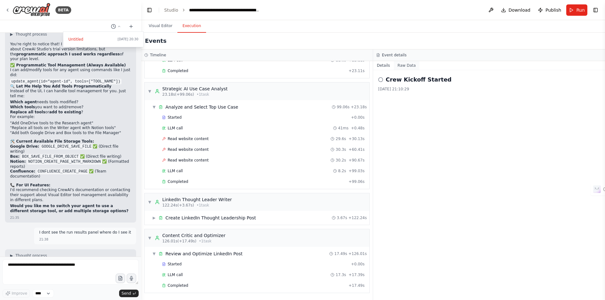
click at [406, 65] on button "Raw Data" at bounding box center [407, 65] width 26 height 9
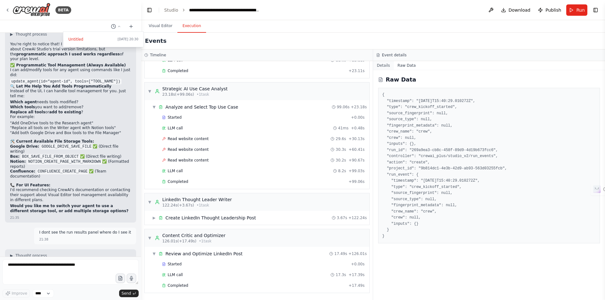
click at [380, 65] on button "Details" at bounding box center [383, 65] width 21 height 9
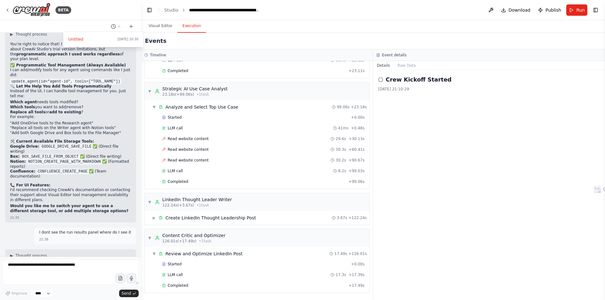
click at [594, 10] on button "Toggle Right Sidebar" at bounding box center [595, 10] width 9 height 9
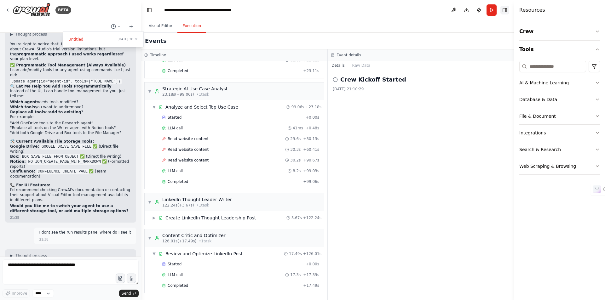
click at [506, 11] on button "Toggle Right Sidebar" at bounding box center [504, 10] width 9 height 9
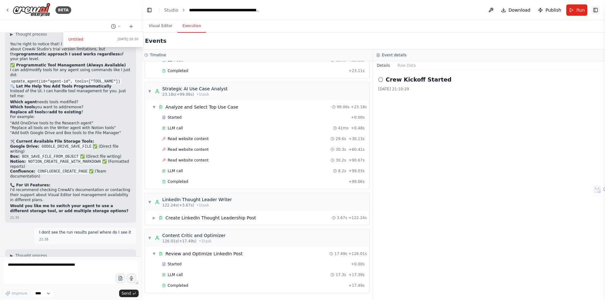
click at [594, 9] on button "Toggle Right Sidebar" at bounding box center [595, 10] width 9 height 9
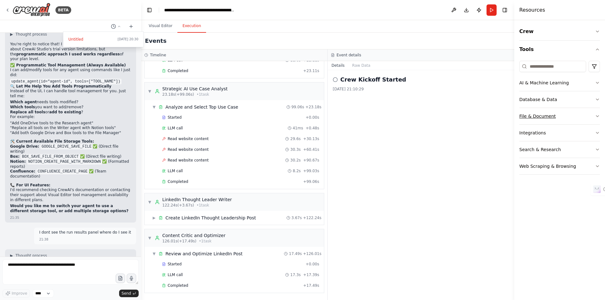
click at [553, 115] on button "File & Document" at bounding box center [559, 116] width 81 height 16
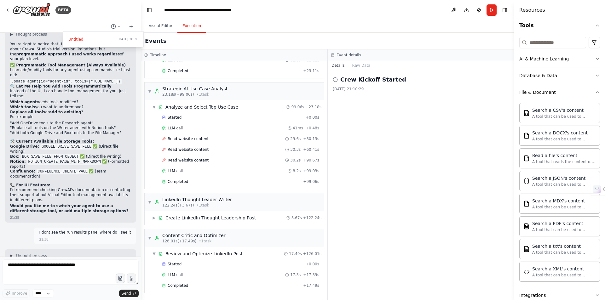
scroll to position [0, 0]
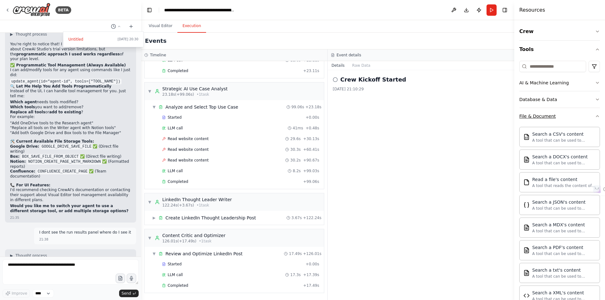
click at [542, 119] on div "File & Document" at bounding box center [537, 116] width 37 height 6
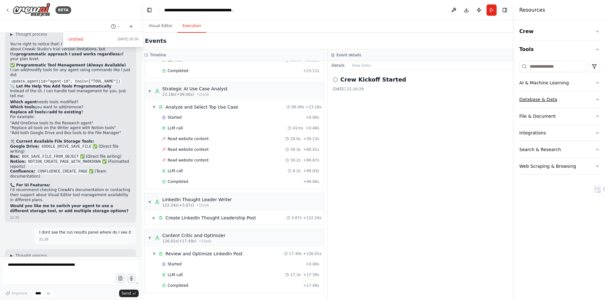
click at [544, 97] on div "Database & Data" at bounding box center [538, 99] width 38 height 6
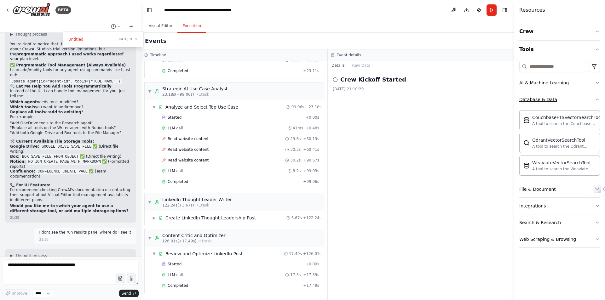
click at [546, 99] on div "Database & Data" at bounding box center [538, 99] width 38 height 6
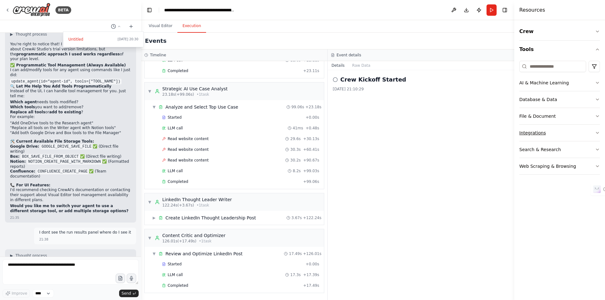
click at [536, 133] on div "Integrations" at bounding box center [532, 133] width 26 height 6
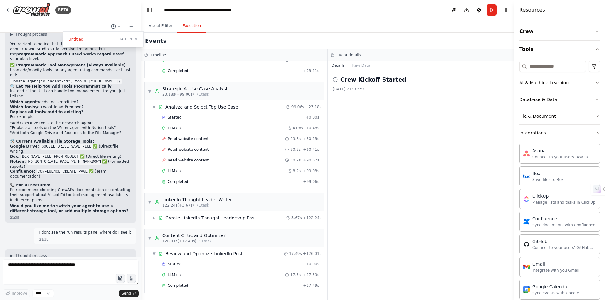
click at [538, 133] on div "Integrations" at bounding box center [532, 133] width 26 height 6
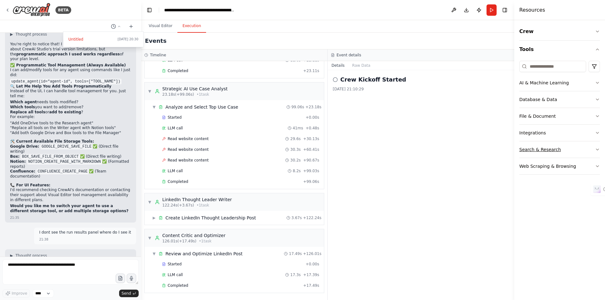
click at [540, 152] on div "Search & Research" at bounding box center [540, 149] width 42 height 6
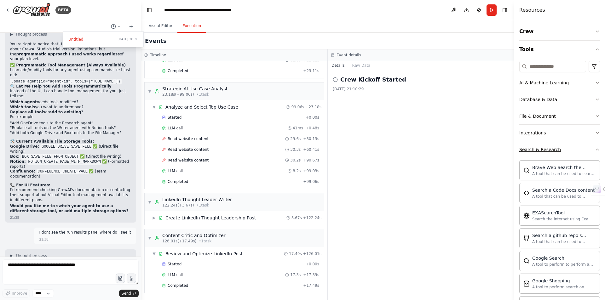
click at [540, 151] on div "Search & Research" at bounding box center [540, 149] width 42 height 6
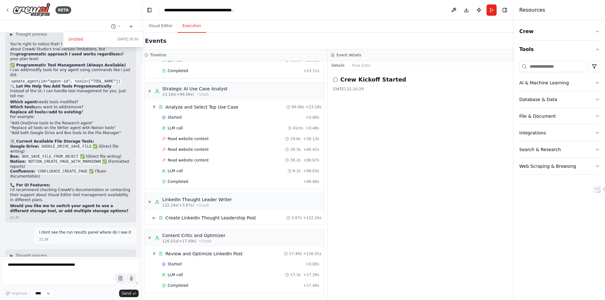
click at [376, 185] on div "Crew Kickoff Started 19/09/2025, 21:10:29" at bounding box center [420, 185] width 186 height 230
click at [162, 27] on button "Visual Editor" at bounding box center [161, 26] width 34 height 13
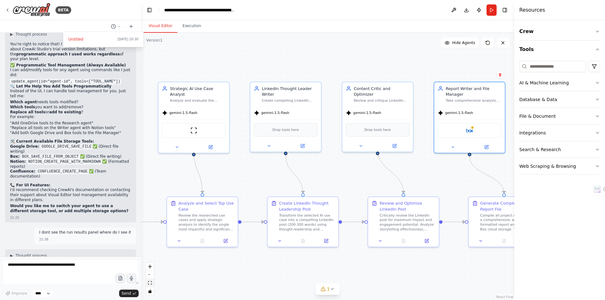
click at [150, 284] on icon "fit view" at bounding box center [150, 282] width 4 height 3
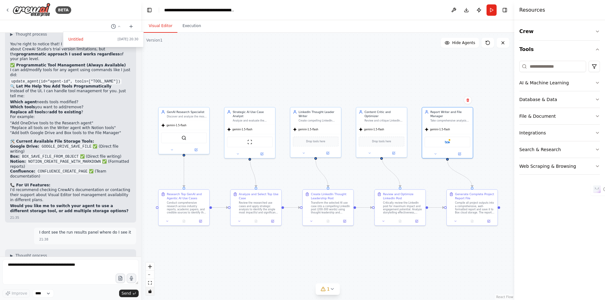
click at [151, 293] on button "toggle interactivity" at bounding box center [150, 291] width 8 height 8
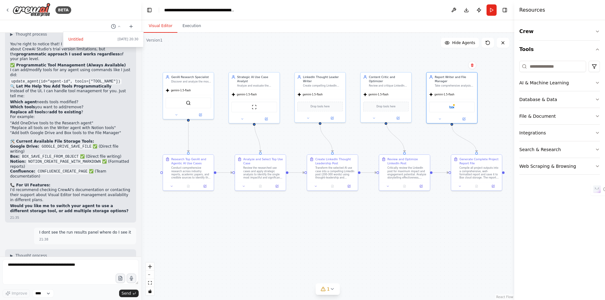
drag, startPoint x: 270, startPoint y: 277, endPoint x: 274, endPoint y: 243, distance: 34.5
click at [274, 243] on div ".deletable-edge-delete-btn { width: 20px; height: 20px; border: 0px solid #ffff…" at bounding box center [327, 166] width 373 height 267
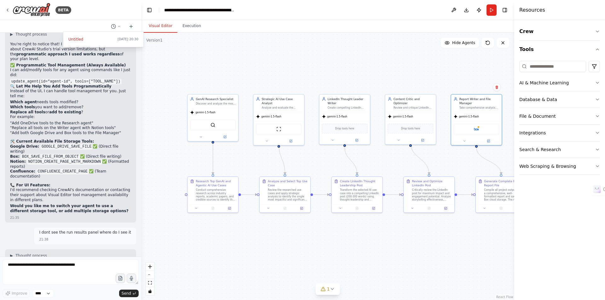
drag, startPoint x: 291, startPoint y: 240, endPoint x: 316, endPoint y: 262, distance: 33.2
click at [316, 262] on div ".deletable-edge-delete-btn { width: 20px; height: 20px; border: 0px solid #ffff…" at bounding box center [327, 166] width 373 height 267
click at [50, 293] on div at bounding box center [70, 150] width 141 height 300
click at [50, 293] on select "****" at bounding box center [42, 293] width 21 height 8
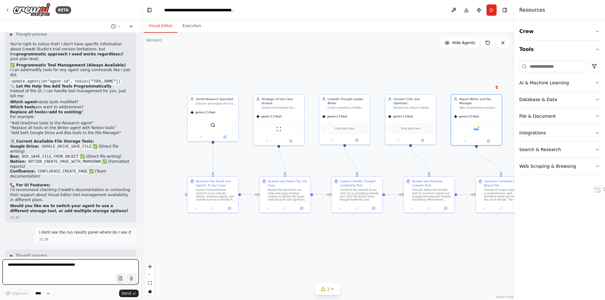
click at [84, 282] on textarea at bounding box center [71, 271] width 136 height 25
click at [190, 30] on button "Execution" at bounding box center [191, 26] width 29 height 13
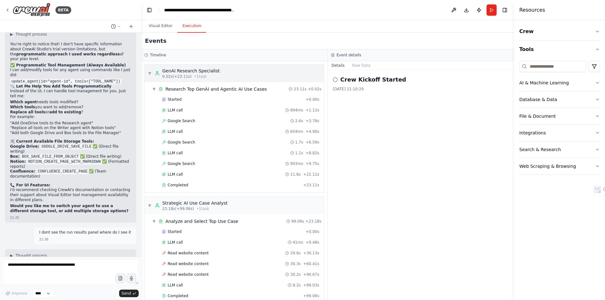
click at [150, 72] on span "▼" at bounding box center [150, 73] width 4 height 5
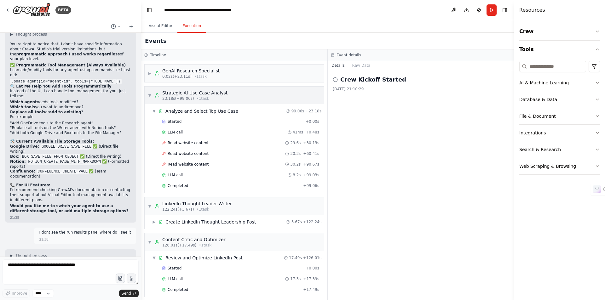
click at [150, 95] on span "▼" at bounding box center [150, 95] width 4 height 5
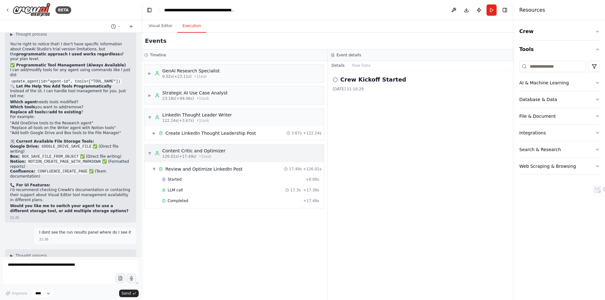
click at [151, 153] on span "▼" at bounding box center [150, 153] width 4 height 5
click at [150, 116] on span "▼" at bounding box center [150, 117] width 4 height 5
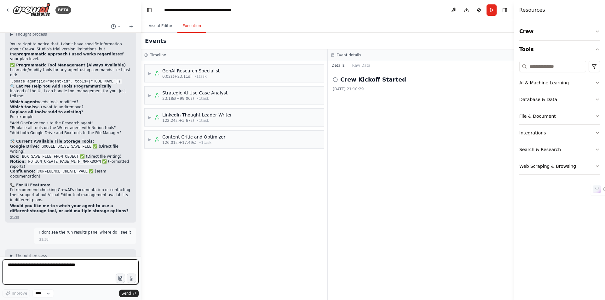
click at [16, 264] on textarea at bounding box center [71, 271] width 136 height 25
click at [119, 277] on icon "button" at bounding box center [119, 278] width 5 height 5
click at [30, 268] on textarea at bounding box center [71, 271] width 136 height 25
type textarea "**********"
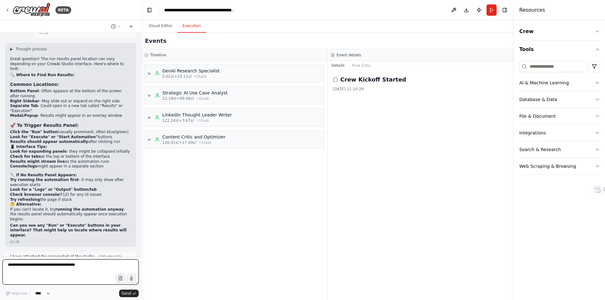
scroll to position [4489, 0]
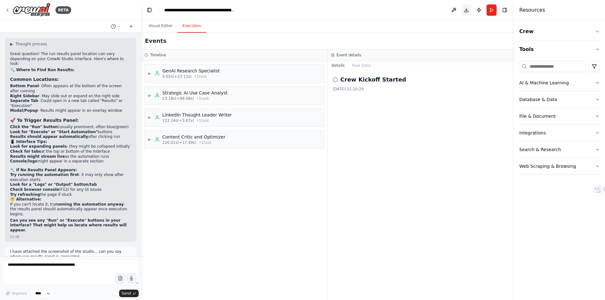
click at [505, 9] on button "Toggle Right Sidebar" at bounding box center [504, 10] width 9 height 9
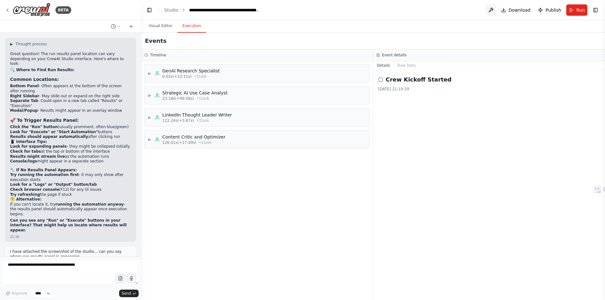
click at [493, 11] on button at bounding box center [491, 9] width 10 height 11
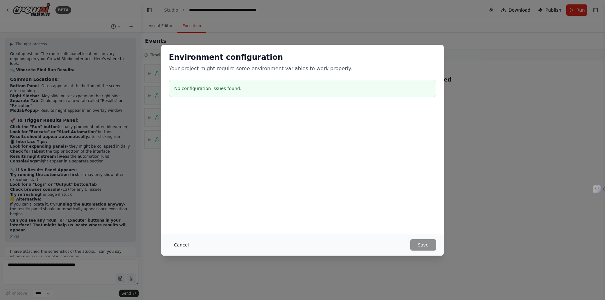
click at [181, 242] on button "Cancel" at bounding box center [181, 244] width 25 height 11
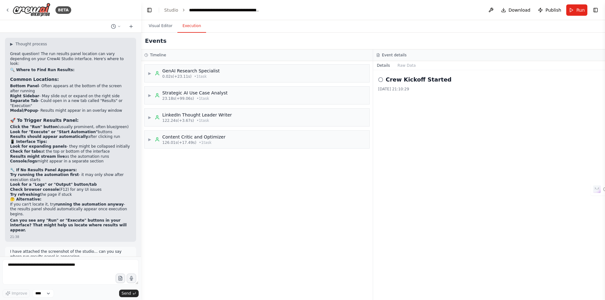
click at [383, 65] on button "Details" at bounding box center [383, 65] width 21 height 9
click at [405, 67] on button "Raw Data" at bounding box center [407, 65] width 26 height 9
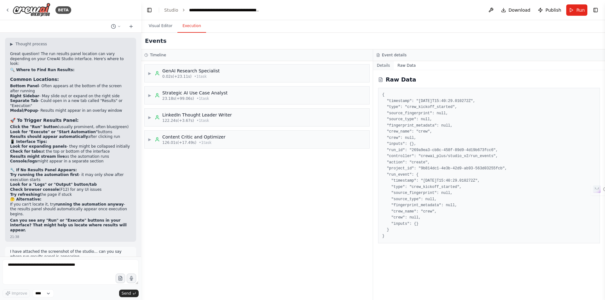
click at [387, 63] on button "Details" at bounding box center [383, 65] width 21 height 9
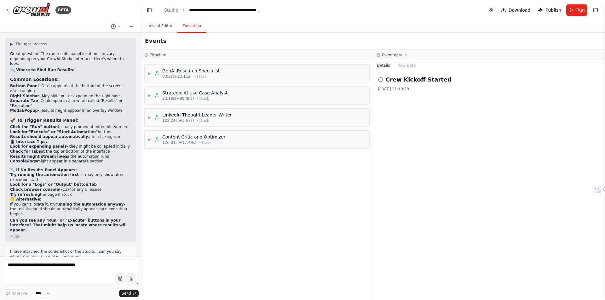
click at [390, 54] on h3 "Event details" at bounding box center [394, 55] width 25 height 5
click at [152, 55] on h3 "Timeline" at bounding box center [158, 55] width 16 height 5
click at [548, 9] on span "Publish" at bounding box center [553, 10] width 16 height 6
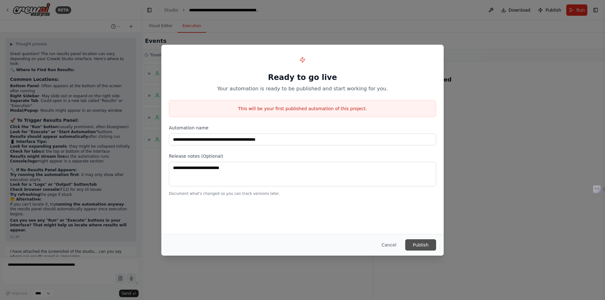
click at [420, 245] on button "Publish" at bounding box center [420, 244] width 31 height 11
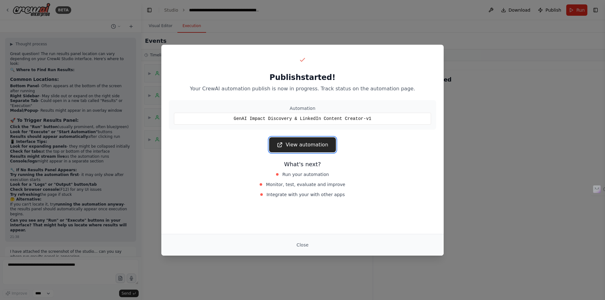
click at [301, 145] on link "View automation" at bounding box center [302, 144] width 66 height 15
click at [310, 175] on span "Run your automation" at bounding box center [305, 174] width 47 height 6
type textarea "**********"
click at [310, 175] on span "Run your automation" at bounding box center [305, 174] width 47 height 6
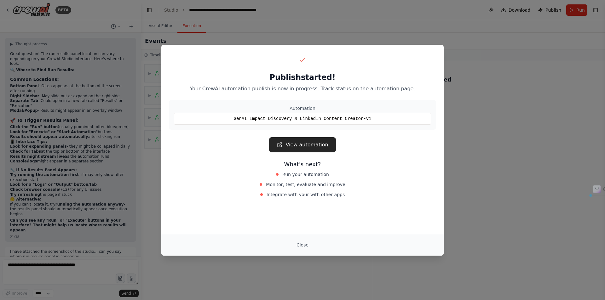
click at [272, 88] on p "Your CrewAI automation publish is now in progress. Track status on the automati…" at bounding box center [302, 89] width 267 height 8
click at [294, 93] on div "Publish started! Your CrewAI automation publish is now in progress. Track statu…" at bounding box center [302, 127] width 282 height 164
click at [311, 145] on link "View automation" at bounding box center [302, 144] width 66 height 15
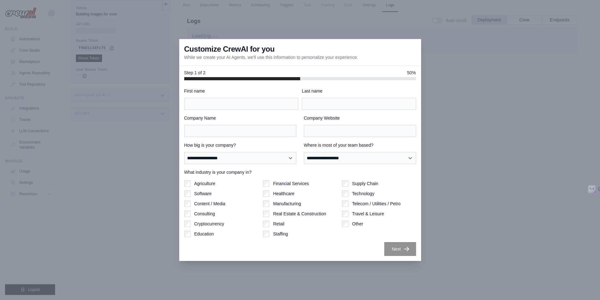
scroll to position [219, 0]
click at [233, 99] on input "First name" at bounding box center [241, 104] width 114 height 12
type input "****"
type input "**********"
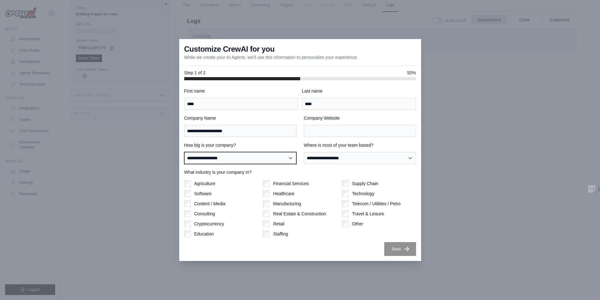
click at [258, 154] on select "**********" at bounding box center [240, 158] width 112 height 12
select select "**********"
click at [184, 152] on select "**********" at bounding box center [240, 158] width 112 height 12
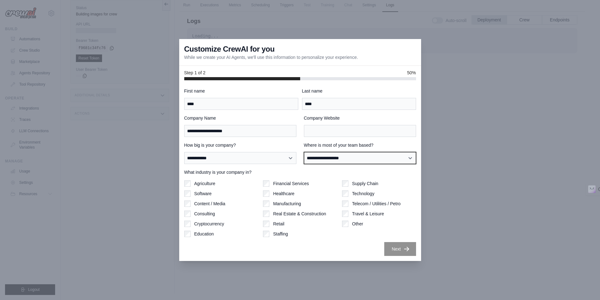
click at [344, 161] on select "**********" at bounding box center [360, 158] width 112 height 12
select select "**********"
click at [304, 152] on select "**********" at bounding box center [360, 158] width 112 height 12
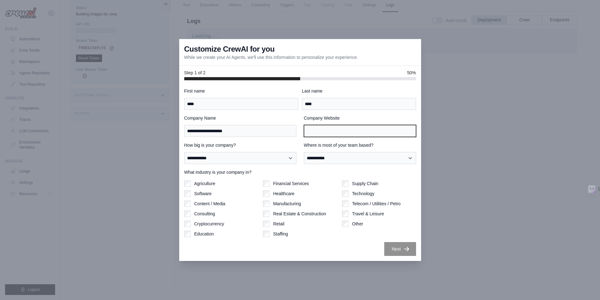
click at [325, 133] on input "Company Website" at bounding box center [360, 131] width 112 height 12
click at [345, 133] on input "Company Website" at bounding box center [360, 131] width 112 height 12
paste input "**********"
type input "**********"
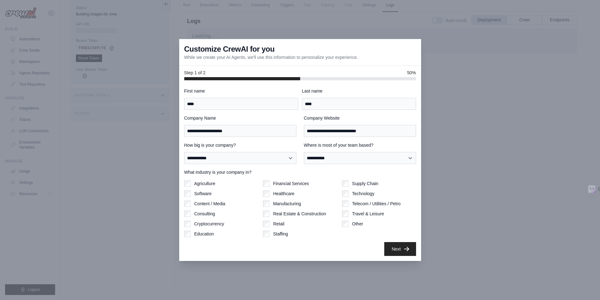
click at [336, 250] on div "Next" at bounding box center [300, 249] width 232 height 14
click at [221, 105] on input "****" at bounding box center [241, 104] width 114 height 12
type textarea "****"
click at [400, 251] on button "Next" at bounding box center [400, 249] width 32 height 14
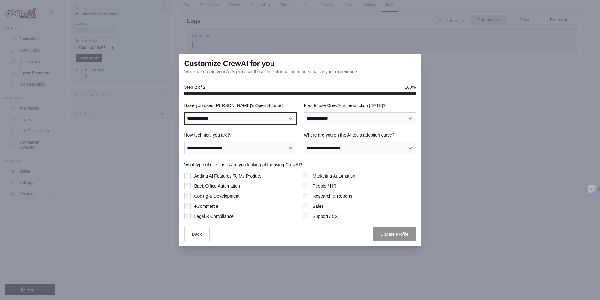
click at [247, 118] on select "**********" at bounding box center [240, 118] width 112 height 12
select select "**"
click at [184, 112] on select "**********" at bounding box center [240, 118] width 112 height 12
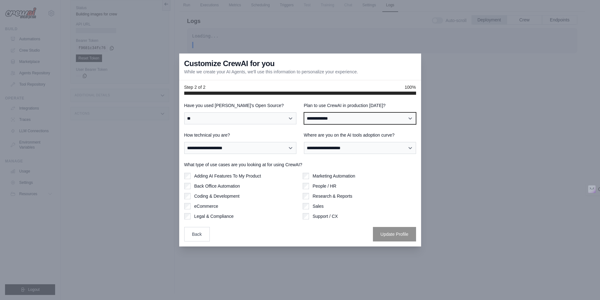
click at [342, 117] on select "**********" at bounding box center [360, 118] width 112 height 12
select select "****"
click at [304, 112] on select "**********" at bounding box center [360, 118] width 112 height 12
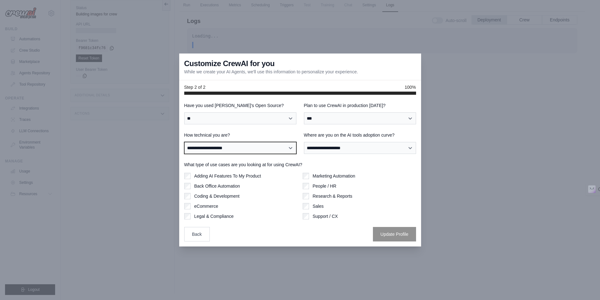
click at [271, 148] on select "**********" at bounding box center [240, 148] width 112 height 12
select select "**********"
click at [184, 142] on select "**********" at bounding box center [240, 148] width 112 height 12
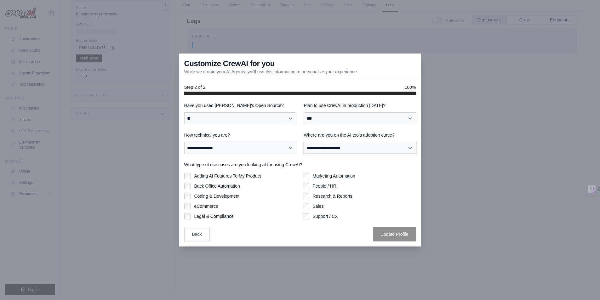
click at [344, 149] on select "**********" at bounding box center [360, 148] width 112 height 12
select select "**********"
click at [304, 142] on select "**********" at bounding box center [360, 148] width 112 height 12
click at [203, 217] on label "Legal & Compliance" at bounding box center [213, 216] width 39 height 6
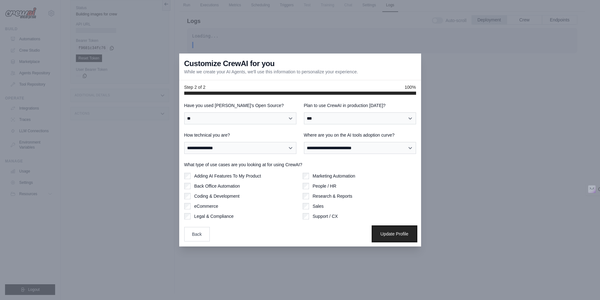
click at [391, 234] on button "Update Profile" at bounding box center [394, 234] width 43 height 14
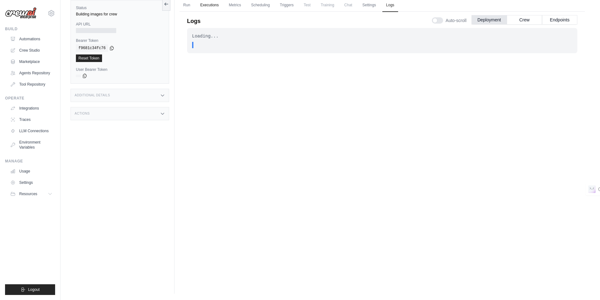
click at [213, 4] on link "Executions" at bounding box center [209, 5] width 26 height 13
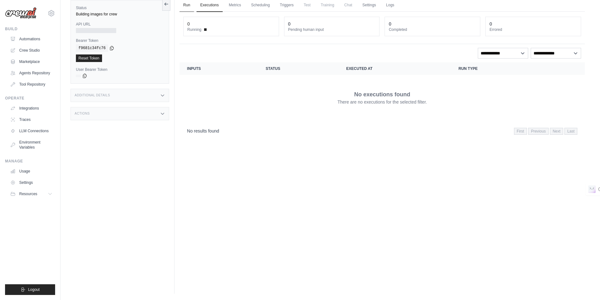
click at [189, 6] on link "Run" at bounding box center [186, 5] width 14 height 13
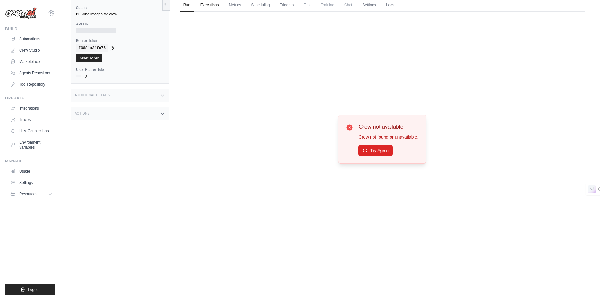
click at [213, 5] on link "Executions" at bounding box center [209, 5] width 26 height 13
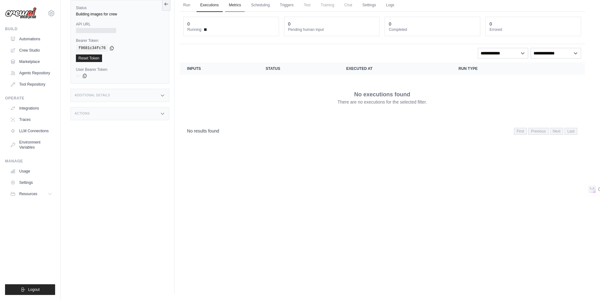
click at [239, 6] on link "Metrics" at bounding box center [235, 5] width 20 height 13
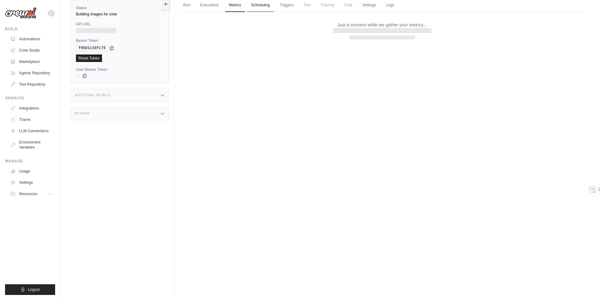
click at [263, 7] on link "Scheduling" at bounding box center [260, 5] width 26 height 13
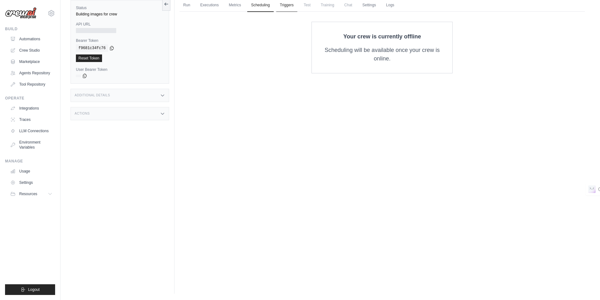
click at [291, 7] on link "Triggers" at bounding box center [286, 5] width 21 height 13
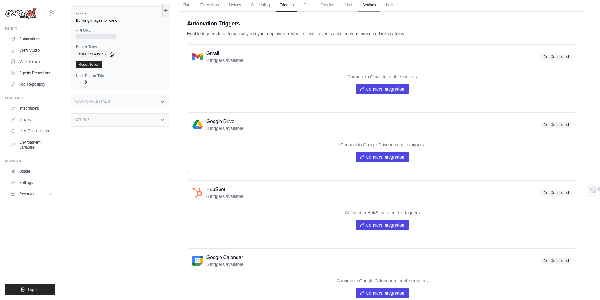
click at [372, 4] on link "Settings" at bounding box center [368, 5] width 21 height 13
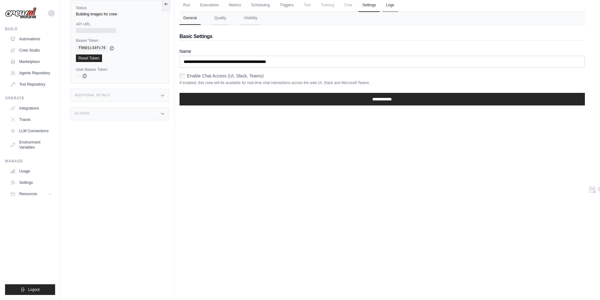
click at [393, 7] on link "Logs" at bounding box center [390, 5] width 16 height 13
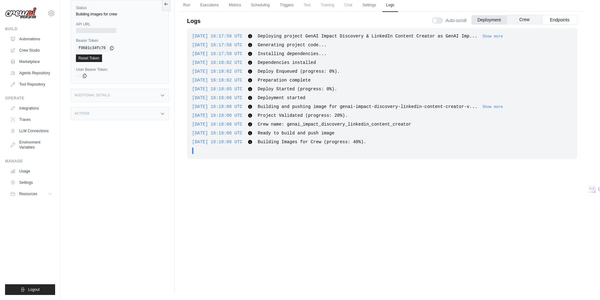
click at [521, 19] on button "Crew" at bounding box center [524, 19] width 35 height 9
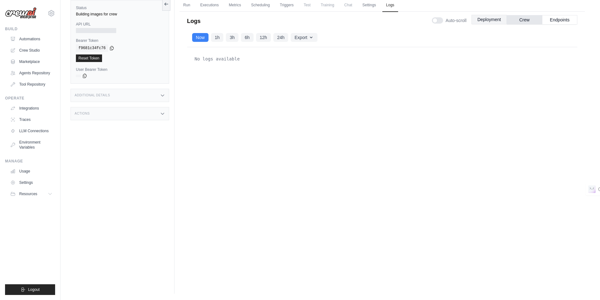
click at [497, 20] on button "Deployment" at bounding box center [488, 19] width 35 height 9
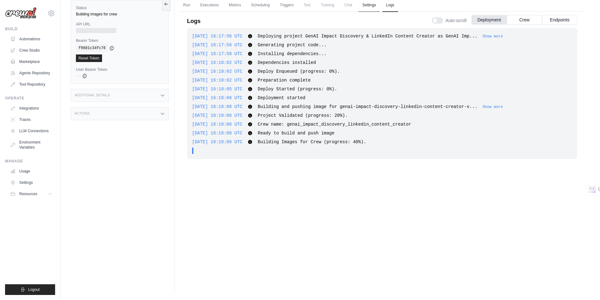
click at [367, 6] on link "Settings" at bounding box center [368, 5] width 21 height 13
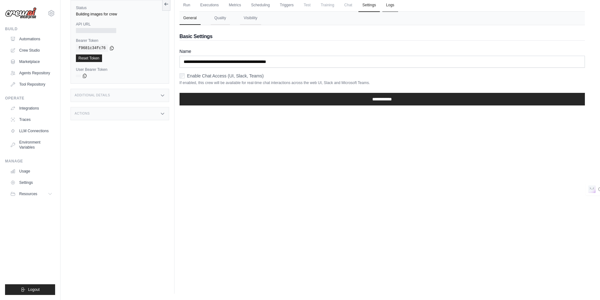
click at [393, 8] on link "Logs" at bounding box center [390, 5] width 16 height 13
